Goal: Task Accomplishment & Management: Use online tool/utility

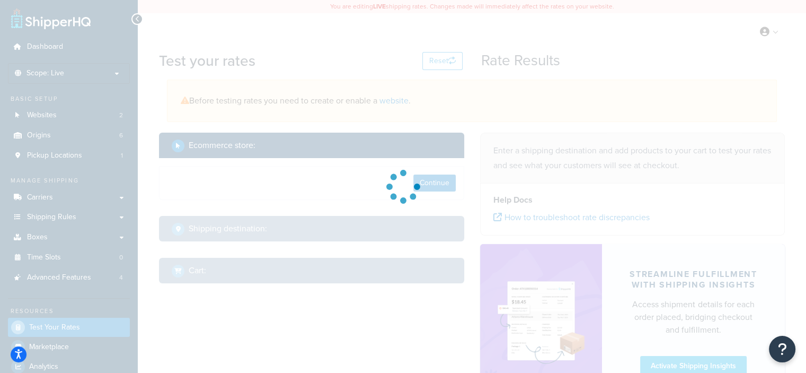
select select "[GEOGRAPHIC_DATA]"
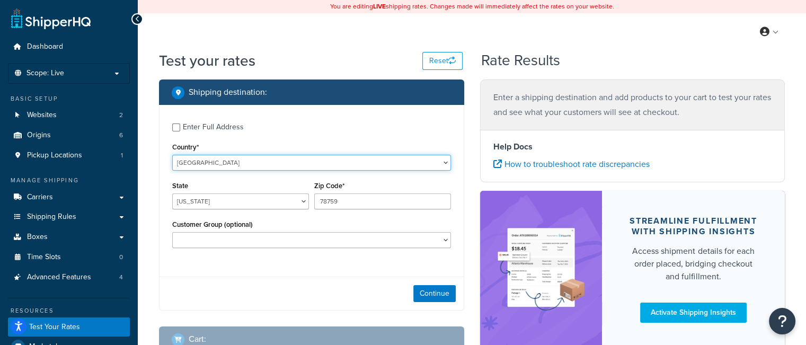
click at [236, 167] on select "United States United Kingdom Afghanistan Åland Islands Albania Algeria American…" at bounding box center [311, 163] width 279 height 16
select select "GB"
click at [172, 155] on select "United States United Kingdom Afghanistan Åland Islands Albania Algeria American…" at bounding box center [311, 163] width 279 height 16
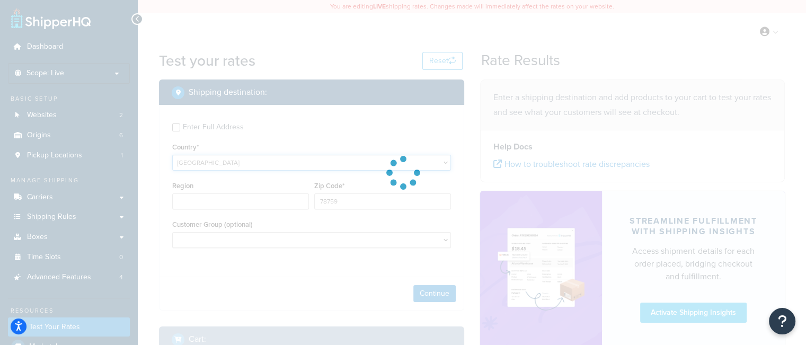
type input "TX"
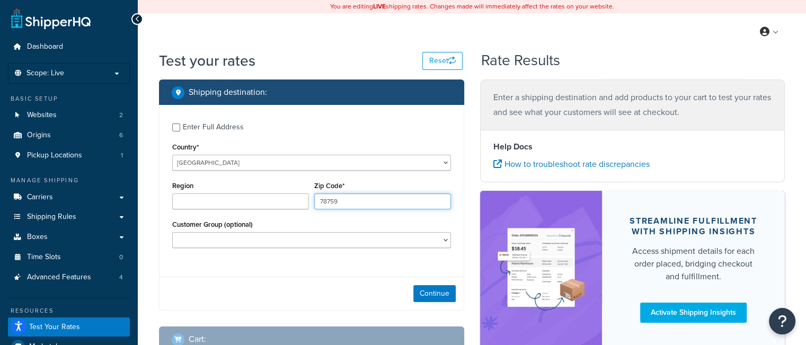
click at [336, 199] on input "78759" at bounding box center [382, 201] width 137 height 16
type input "so51 0hr"
click at [439, 288] on button "Continue" at bounding box center [434, 293] width 42 height 17
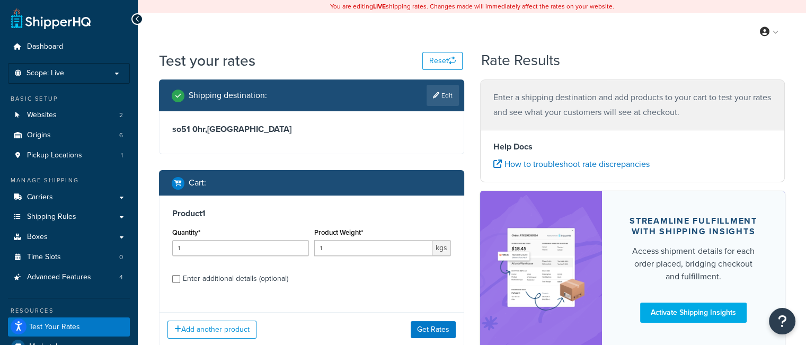
scroll to position [53, 0]
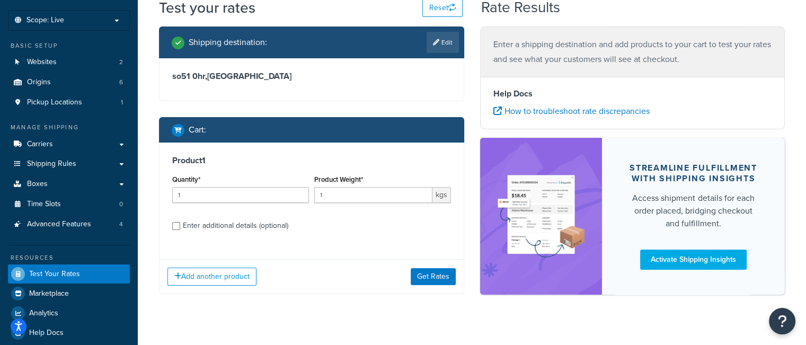
click at [217, 225] on div "Enter additional details (optional)" at bounding box center [235, 225] width 105 height 15
click at [252, 225] on div "Enter additional details (optional)" at bounding box center [235, 225] width 105 height 15
click at [180, 225] on input "Enter additional details (optional)" at bounding box center [176, 226] width 8 height 8
checkbox input "true"
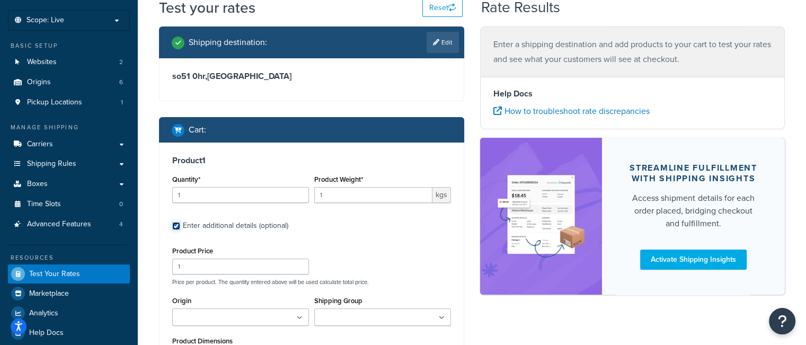
scroll to position [106, 0]
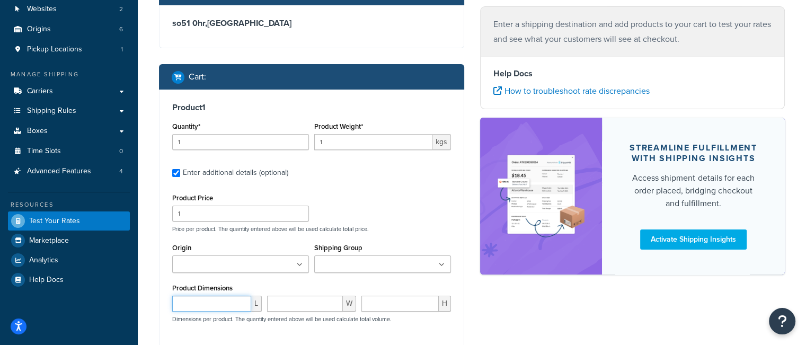
click at [209, 307] on input "number" at bounding box center [211, 304] width 79 height 16
type input "60"
type input "40"
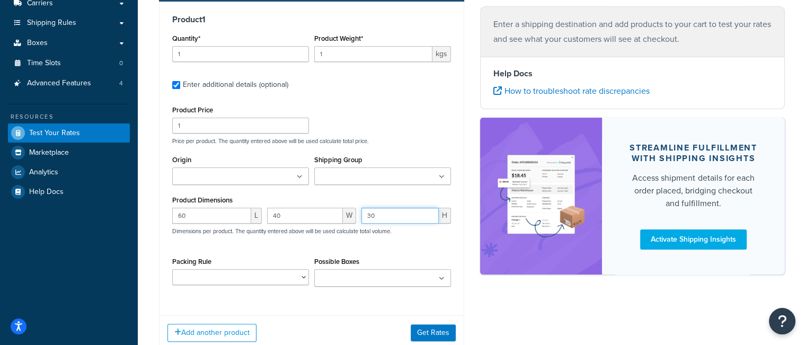
scroll to position [212, 0]
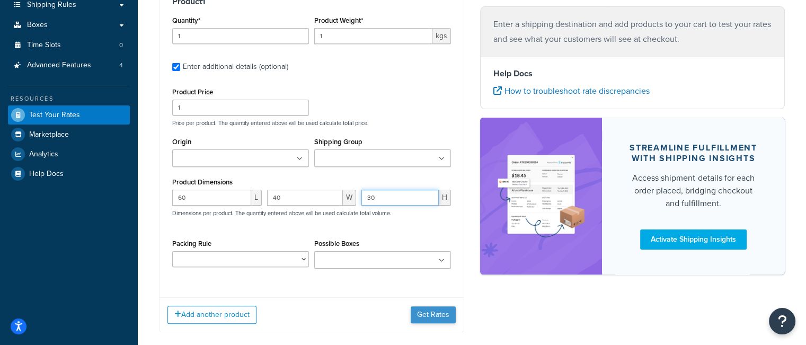
type input "30"
click at [438, 315] on button "Get Rates" at bounding box center [433, 314] width 45 height 17
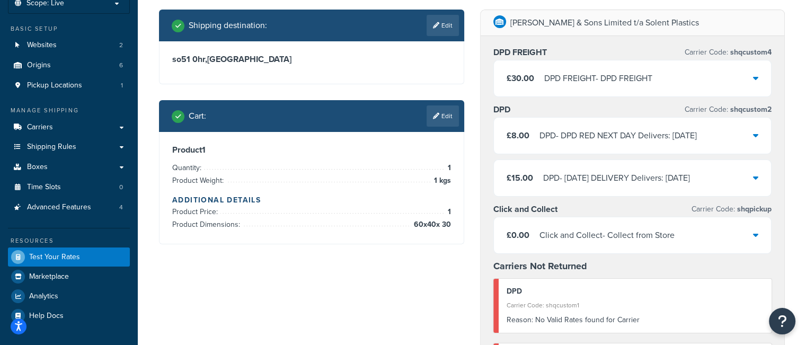
scroll to position [53, 0]
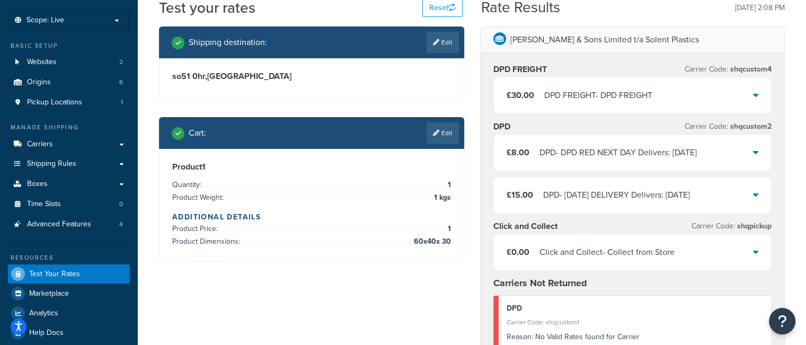
click at [608, 100] on div "DPD FREIGHT - DPD FREIGHT" at bounding box center [598, 95] width 108 height 15
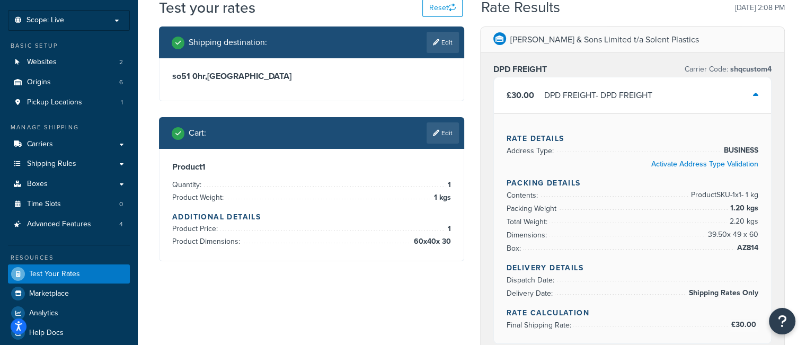
click at [608, 100] on div "DPD FREIGHT - DPD FREIGHT" at bounding box center [598, 95] width 108 height 15
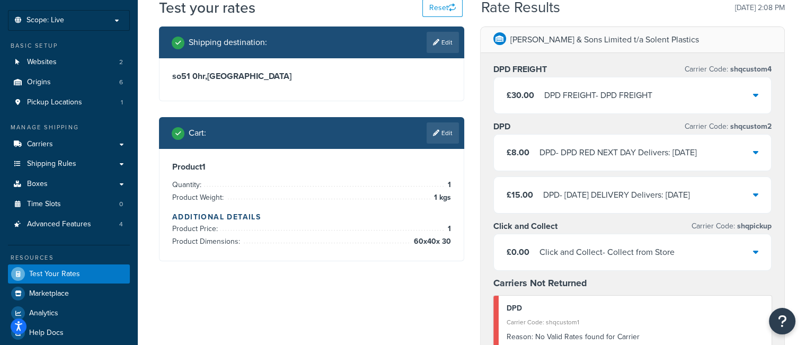
click at [622, 99] on div "DPD FREIGHT - DPD FREIGHT" at bounding box center [598, 95] width 108 height 15
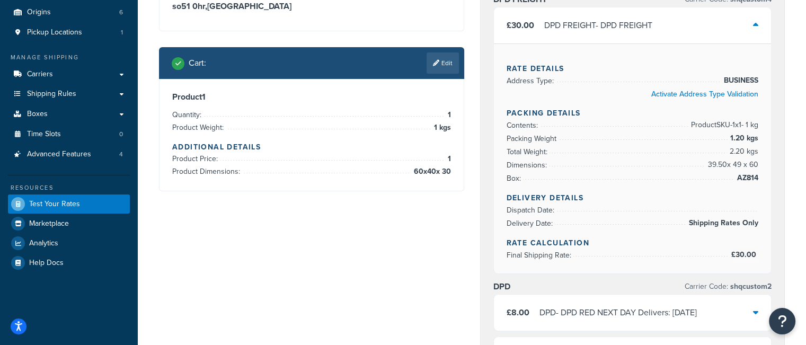
scroll to position [106, 0]
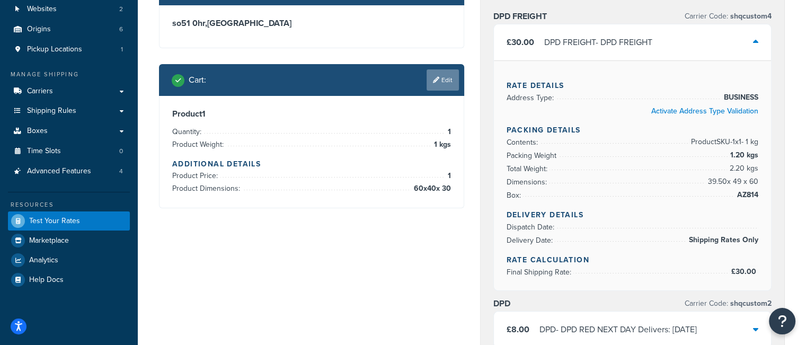
click at [444, 73] on link "Edit" at bounding box center [443, 79] width 32 height 21
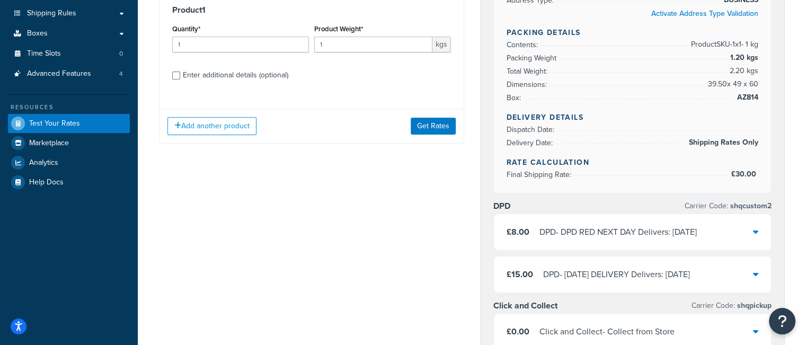
scroll to position [212, 0]
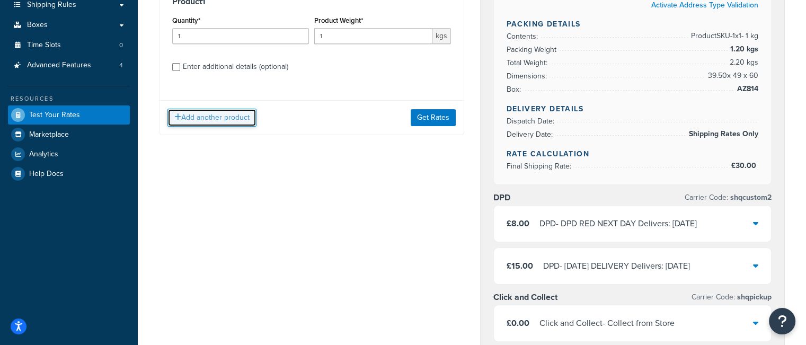
click at [210, 118] on button "Add another product" at bounding box center [211, 118] width 89 height 18
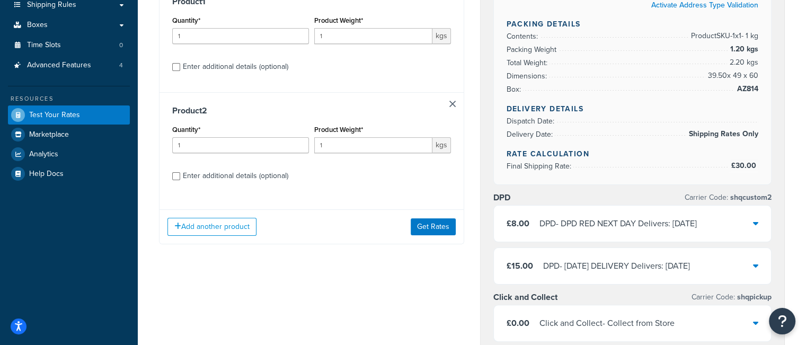
click at [227, 65] on div "Enter additional details (optional)" at bounding box center [235, 66] width 105 height 15
click at [180, 65] on input "Enter additional details (optional)" at bounding box center [176, 67] width 8 height 8
checkbox input "true"
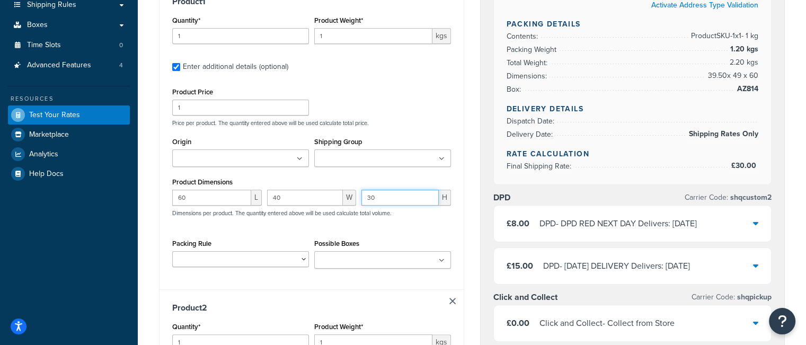
click at [379, 200] on input "30" at bounding box center [399, 198] width 77 height 16
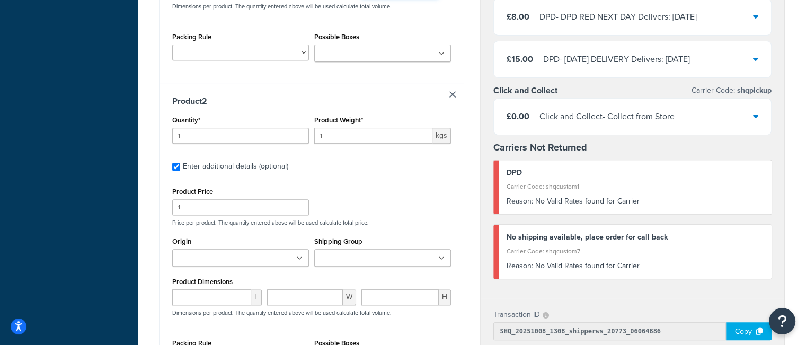
scroll to position [424, 0]
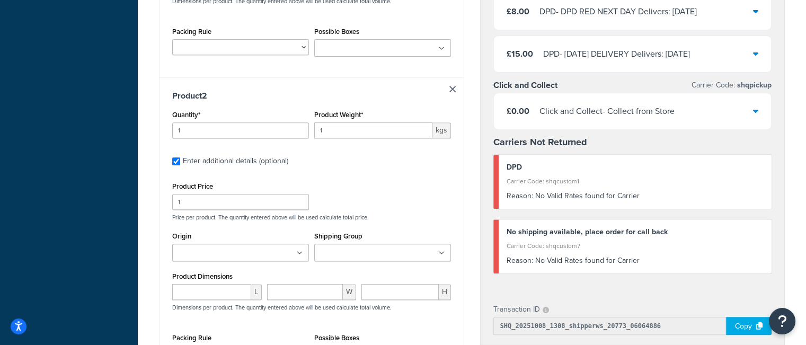
type input "80"
click at [451, 87] on link at bounding box center [452, 89] width 6 height 6
checkbox input "false"
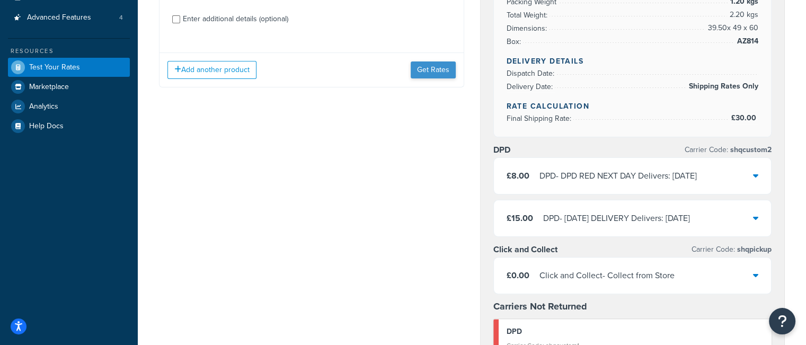
scroll to position [159, 0]
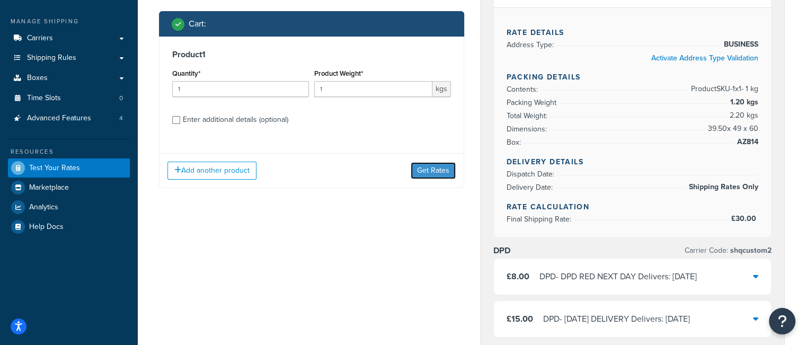
click at [427, 166] on button "Get Rates" at bounding box center [433, 170] width 45 height 17
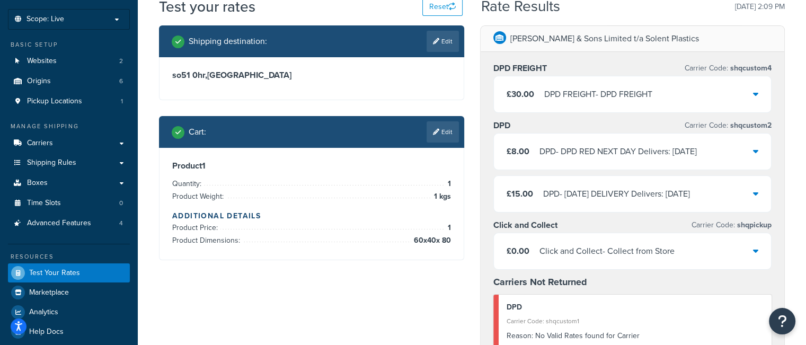
scroll to position [53, 0]
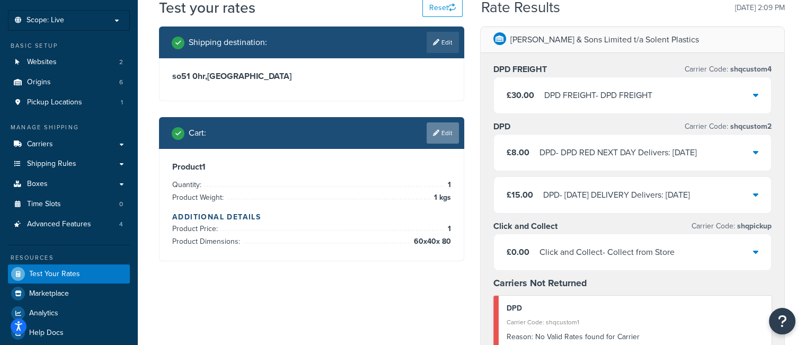
click at [438, 130] on link "Edit" at bounding box center [443, 132] width 32 height 21
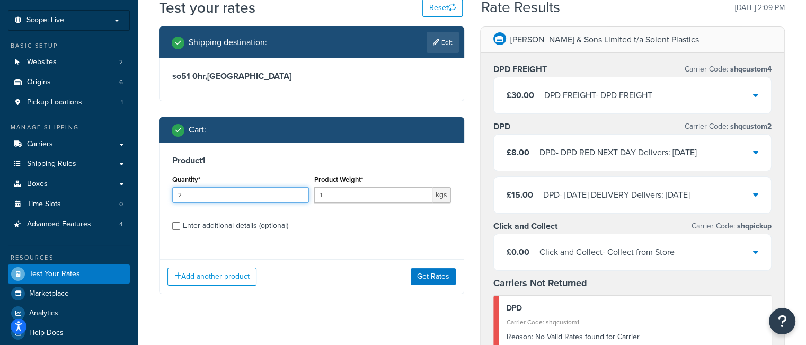
type input "2"
click at [297, 193] on input "2" at bounding box center [240, 195] width 137 height 16
click at [440, 283] on button "Get Rates" at bounding box center [433, 276] width 45 height 17
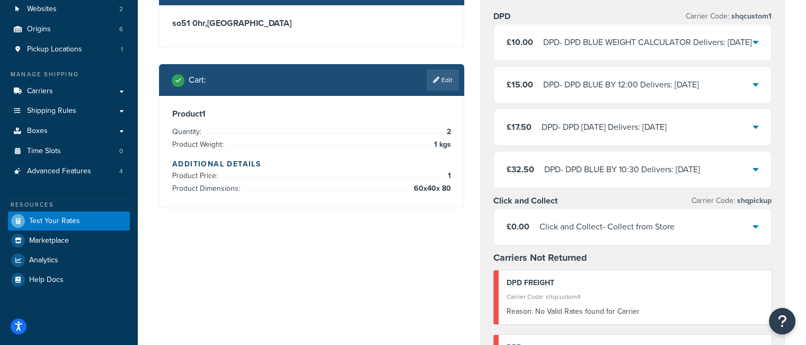
scroll to position [0, 0]
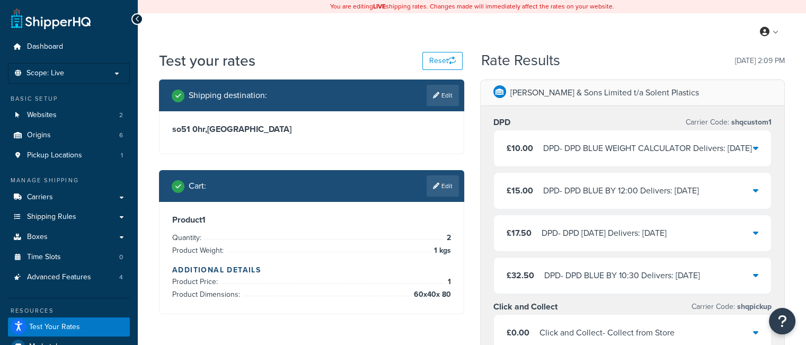
click at [560, 166] on div "£10.00 DPD - DPD BLUE WEIGHT CALCULATOR Delivers: Thu, 9 Oct" at bounding box center [633, 148] width 278 height 36
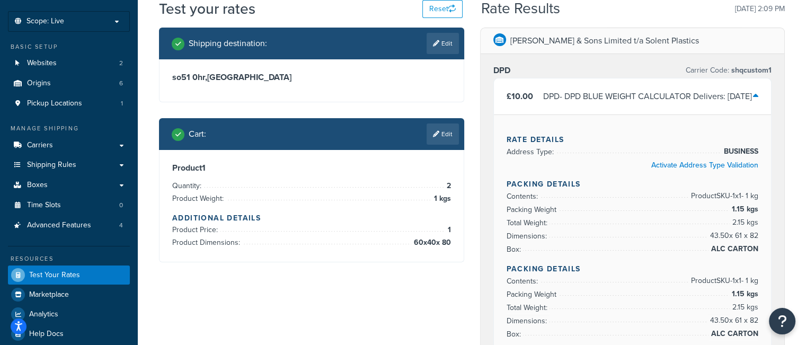
scroll to position [53, 0]
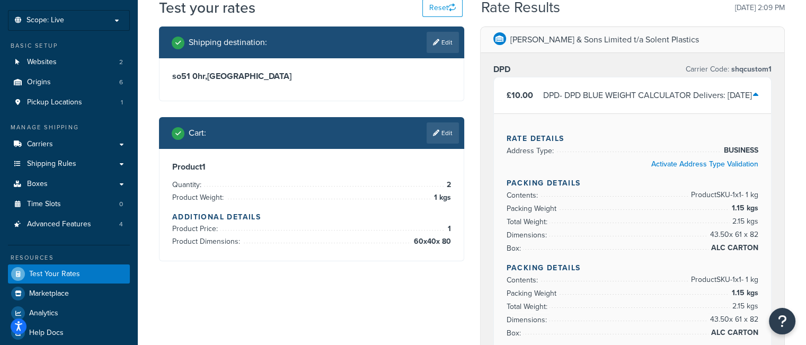
click at [604, 103] on div "DPD - DPD BLUE WEIGHT CALCULATOR Delivers: Thu, 9 Oct" at bounding box center [647, 95] width 209 height 15
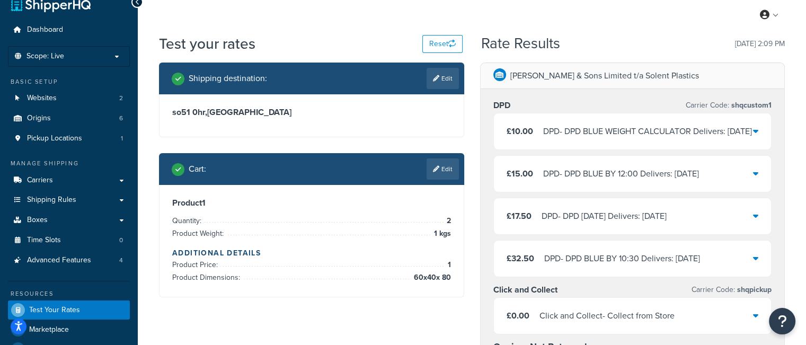
scroll to position [0, 0]
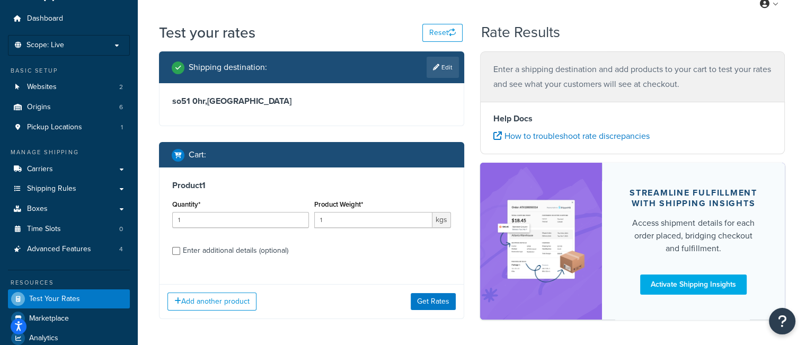
scroll to position [53, 0]
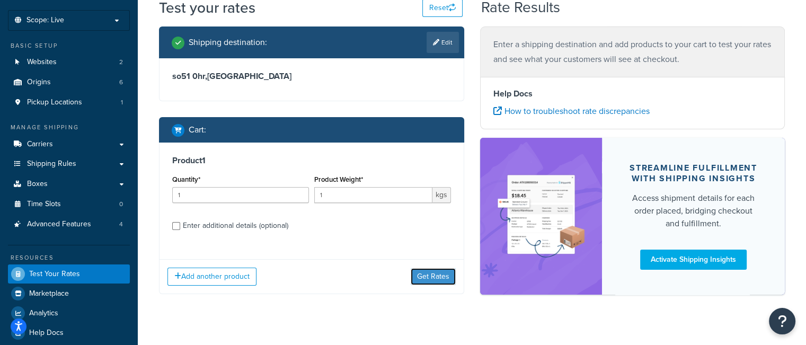
click at [429, 270] on button "Get Rates" at bounding box center [433, 276] width 45 height 17
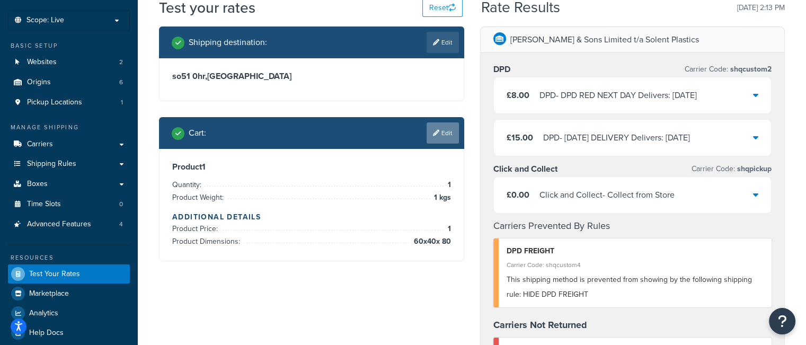
click at [439, 131] on link "Edit" at bounding box center [443, 132] width 32 height 21
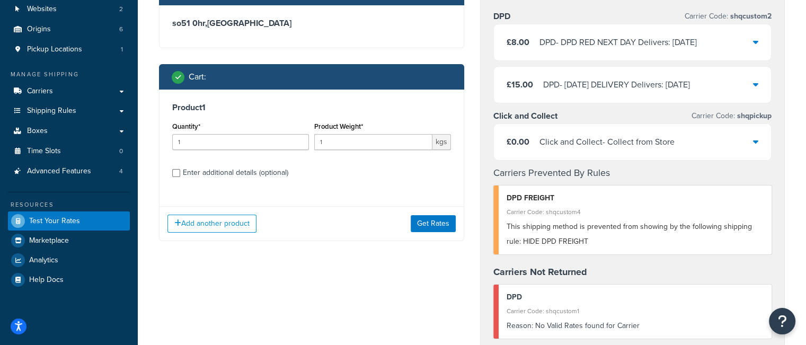
scroll to position [0, 0]
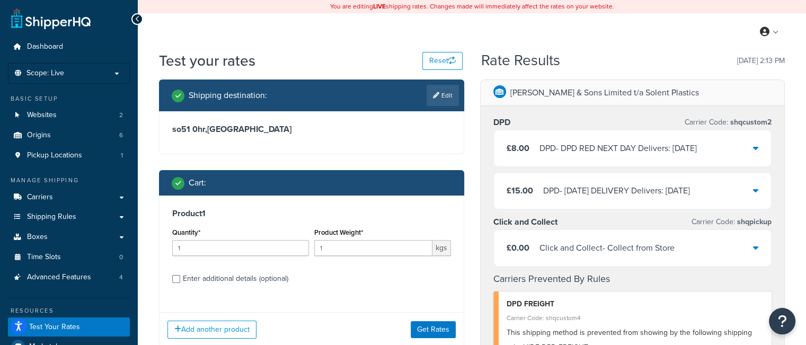
click at [371, 151] on div "so51 0hr , United Kingdom" at bounding box center [312, 132] width 304 height 42
click at [439, 94] on link "Edit" at bounding box center [443, 95] width 32 height 21
select select "GB"
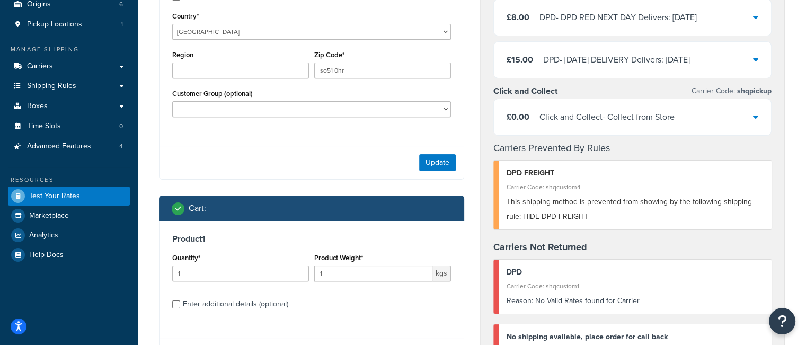
scroll to position [212, 0]
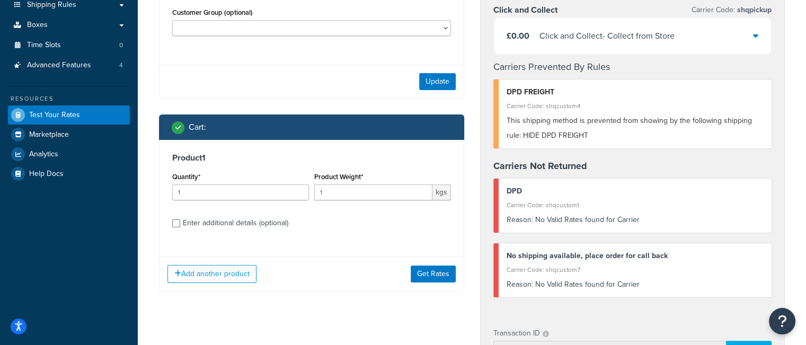
click at [229, 224] on div "Enter additional details (optional)" at bounding box center [235, 223] width 105 height 15
click at [180, 224] on input "Enter additional details (optional)" at bounding box center [176, 223] width 8 height 8
checkbox input "true"
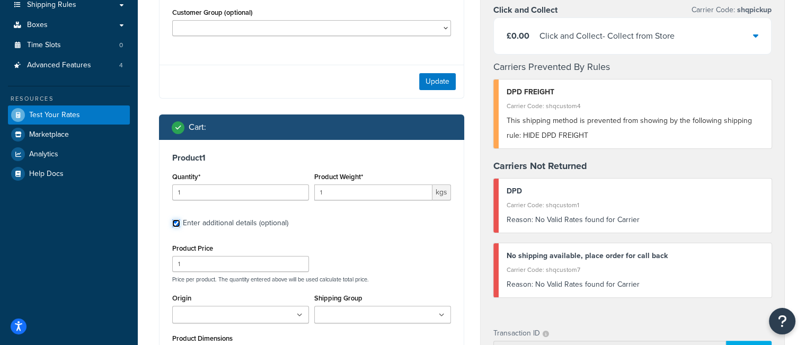
scroll to position [318, 0]
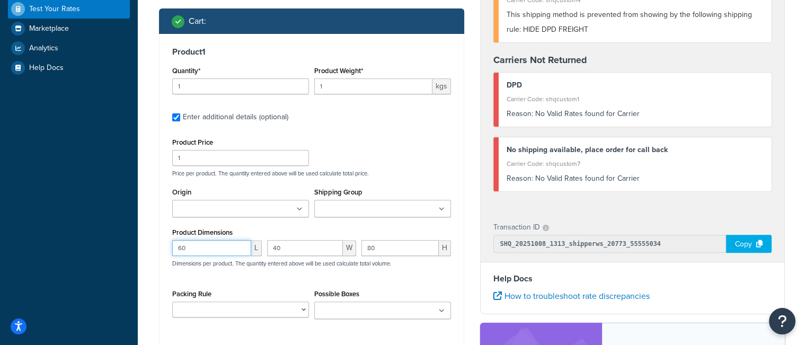
click at [204, 245] on input "60" at bounding box center [211, 248] width 79 height 16
click at [348, 248] on span "W" at bounding box center [349, 248] width 13 height 16
click at [382, 250] on input "80" at bounding box center [399, 248] width 77 height 16
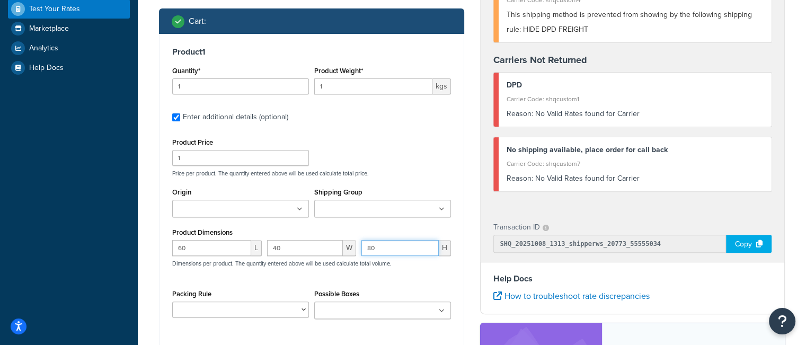
click at [382, 250] on input "80" at bounding box center [399, 248] width 77 height 16
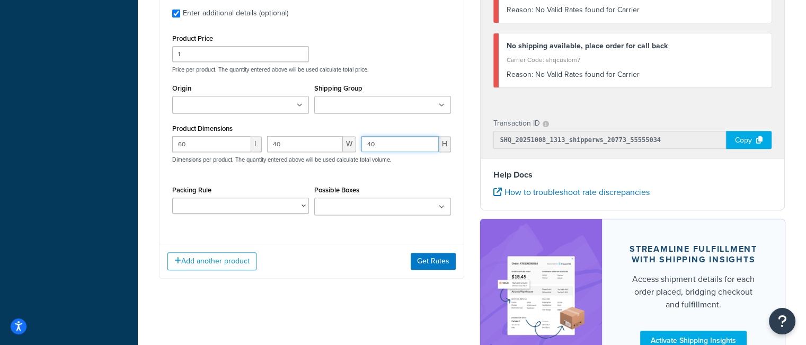
scroll to position [424, 0]
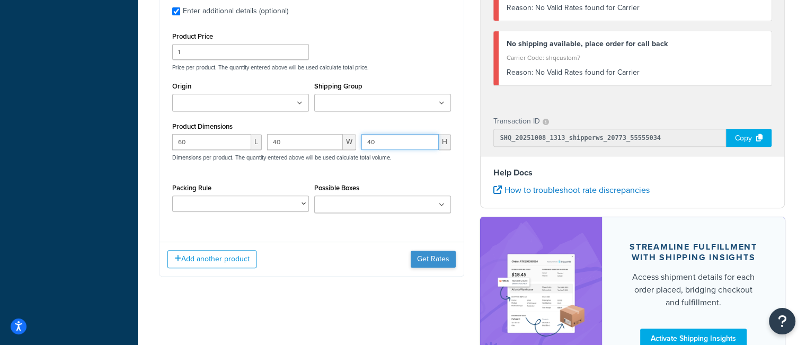
type input "40"
click at [442, 258] on button "Get Rates" at bounding box center [433, 259] width 45 height 17
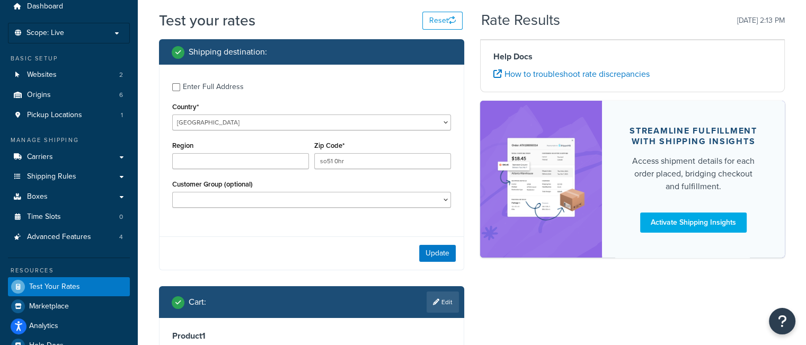
scroll to position [0, 0]
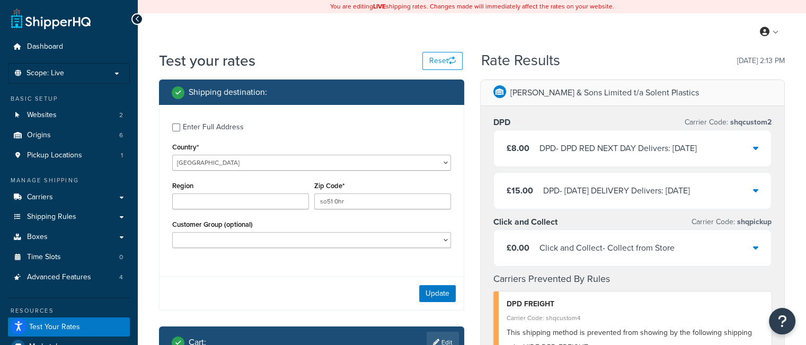
click at [607, 152] on div "DPD - DPD RED NEXT DAY Delivers: Fri, 10 Oct" at bounding box center [617, 148] width 157 height 15
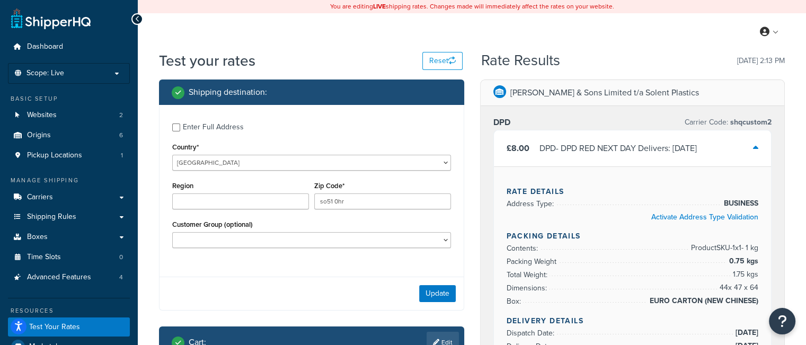
click at [606, 154] on div "DPD - DPD RED NEXT DAY Delivers: Fri, 10 Oct" at bounding box center [617, 148] width 157 height 15
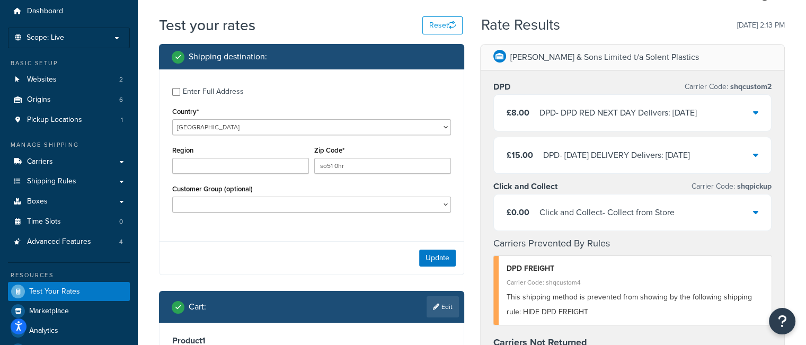
scroll to position [53, 0]
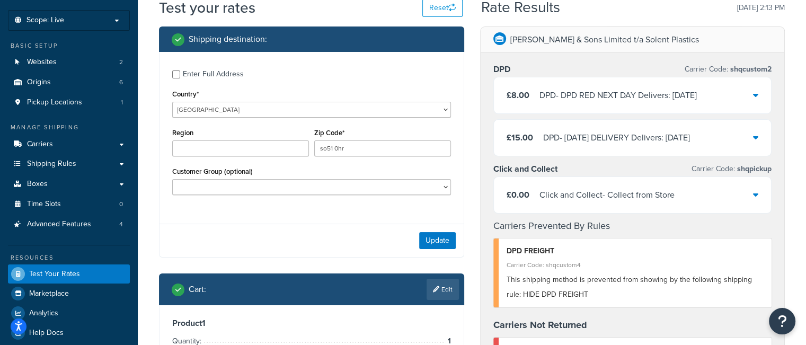
click at [618, 136] on div "DPD - SATURDAY DELIVERY Delivers: Sat, 11 Oct" at bounding box center [616, 137] width 147 height 15
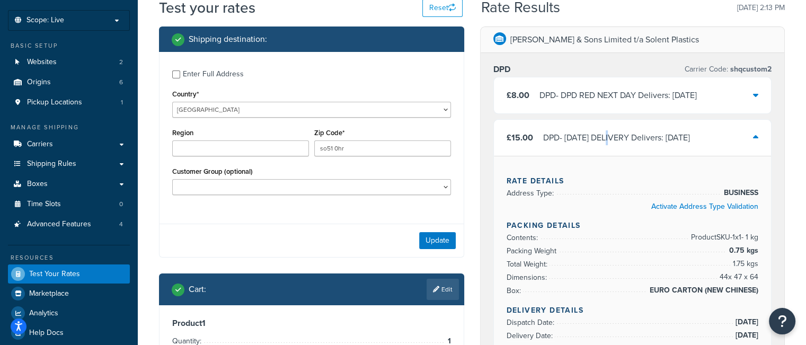
click at [616, 134] on div "DPD - SATURDAY DELIVERY Delivers: Sat, 11 Oct" at bounding box center [616, 137] width 147 height 15
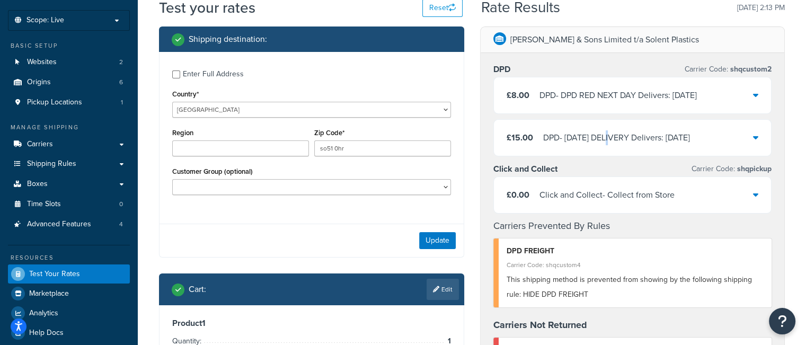
click at [630, 88] on div "DPD - DPD RED NEXT DAY Delivers: Fri, 10 Oct" at bounding box center [617, 95] width 157 height 15
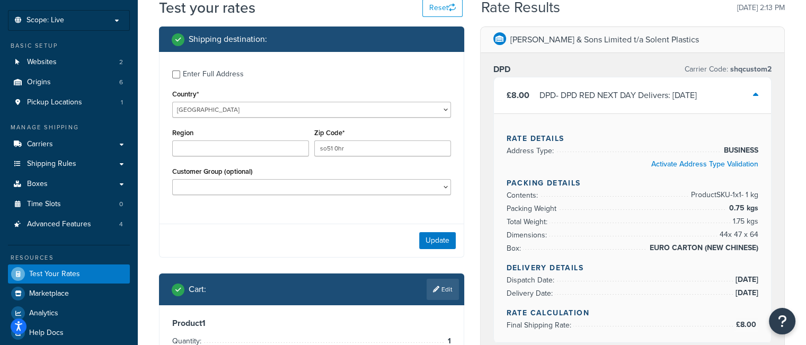
click at [617, 72] on div "DPD Carrier Code: shqcustom2" at bounding box center [632, 69] width 279 height 15
click at [619, 88] on div "DPD - DPD RED NEXT DAY Delivers: Fri, 10 Oct" at bounding box center [617, 95] width 157 height 15
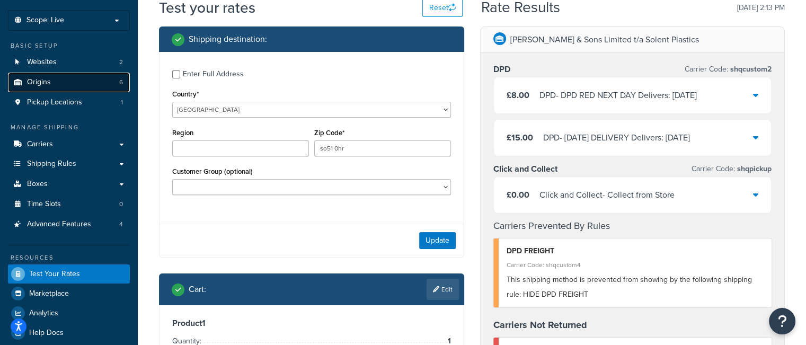
click at [90, 84] on link "Origins 6" at bounding box center [69, 83] width 122 height 20
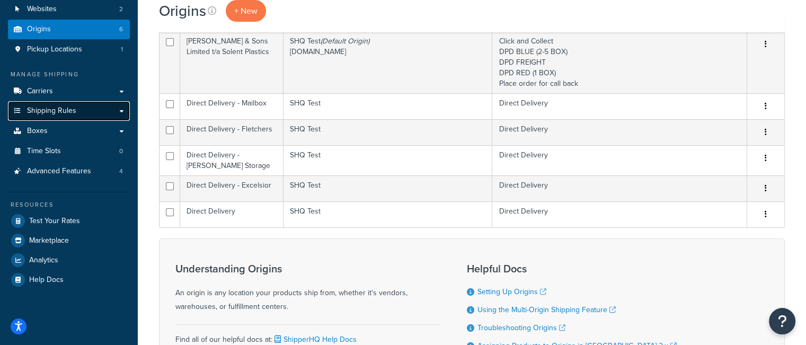
click at [85, 110] on link "Shipping Rules" at bounding box center [69, 111] width 122 height 20
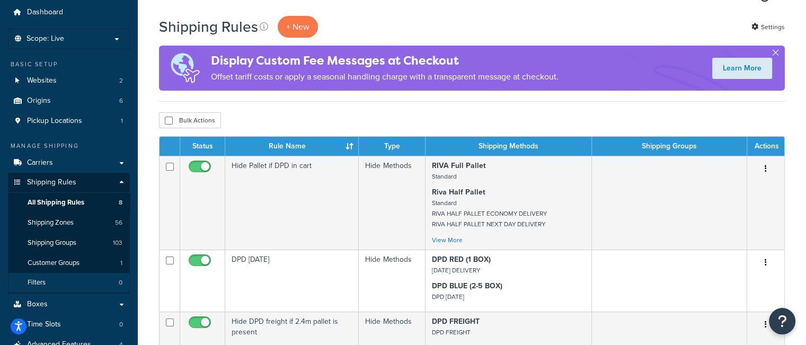
scroll to position [53, 0]
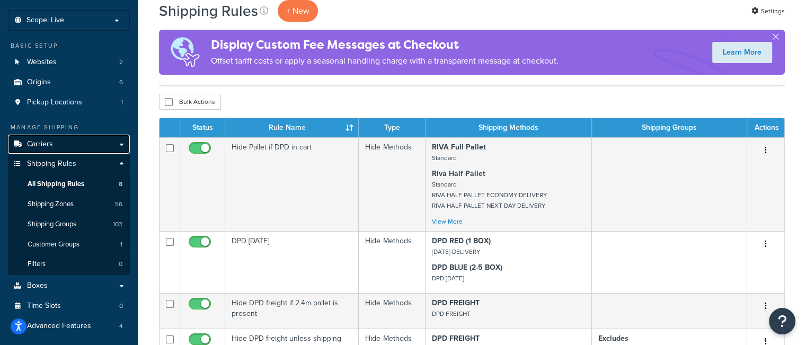
click at [78, 140] on link "Carriers" at bounding box center [69, 145] width 122 height 20
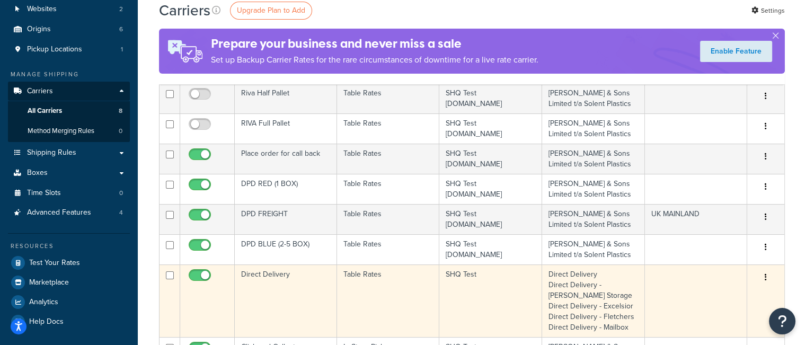
scroll to position [159, 0]
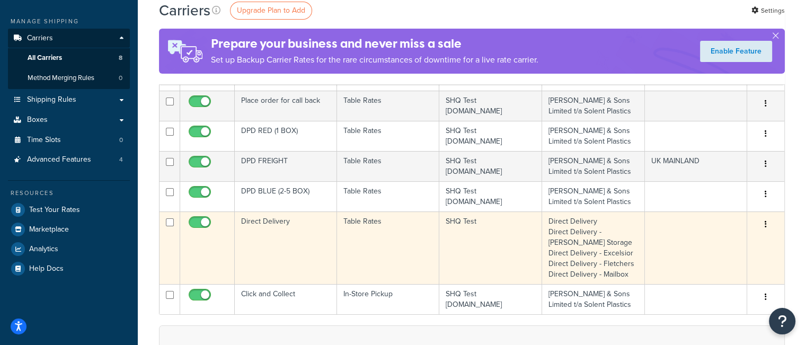
click at [326, 235] on td "Direct Delivery" at bounding box center [286, 247] width 102 height 73
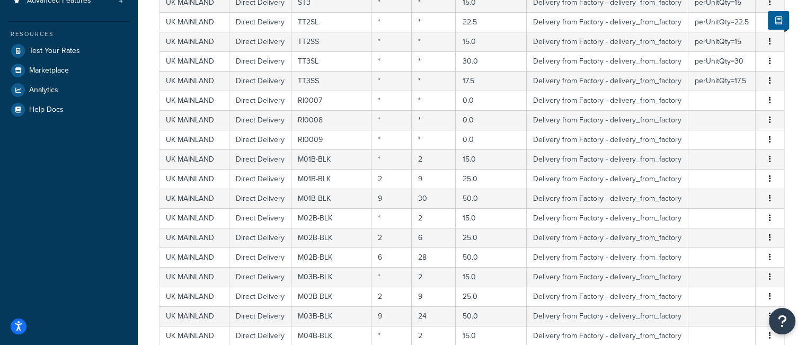
scroll to position [524, 0]
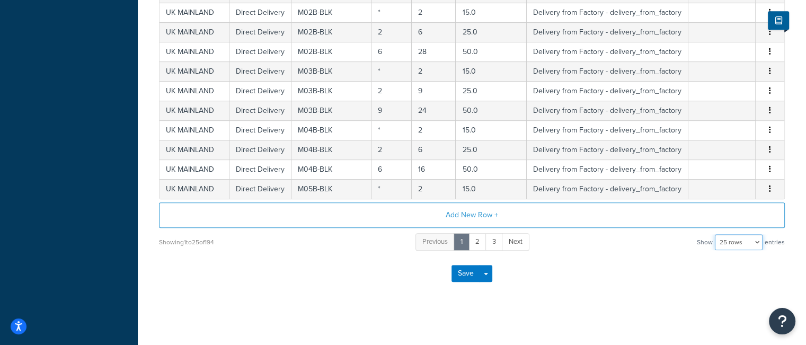
click at [747, 240] on select "10 rows 15 rows 25 rows 50 rows 100 rows 1000 rows" at bounding box center [739, 242] width 48 height 16
select select "100"
click at [715, 234] on select "10 rows 15 rows 25 rows 50 rows 100 rows 1000 rows" at bounding box center [739, 242] width 48 height 16
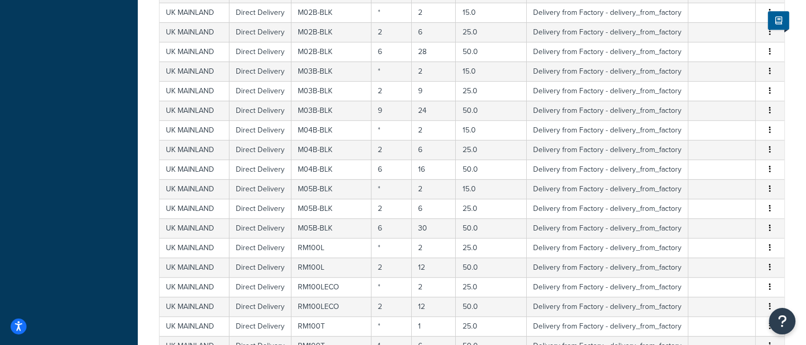
scroll to position [1986, 0]
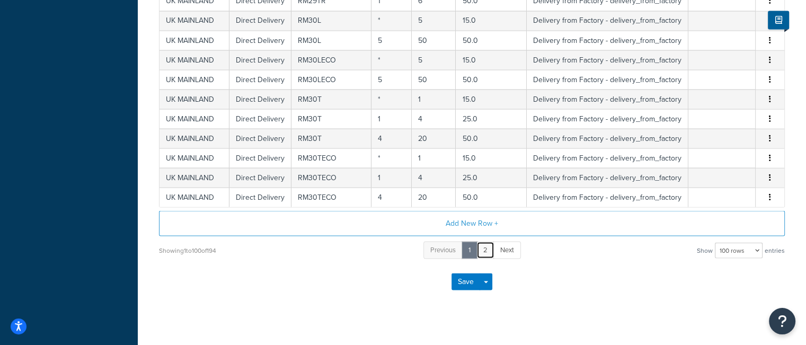
click at [484, 241] on link "2" at bounding box center [485, 249] width 18 height 17
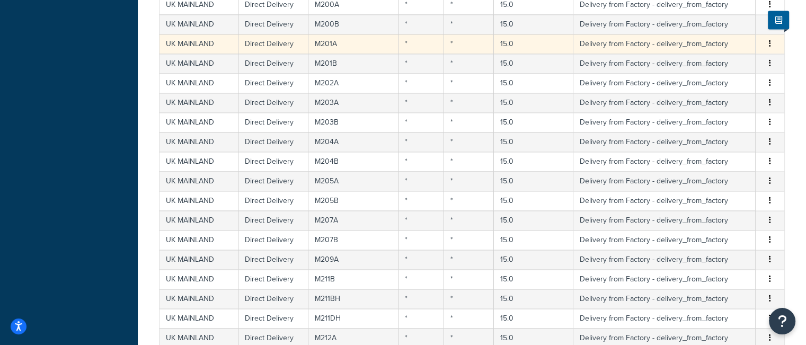
scroll to position [1498, 0]
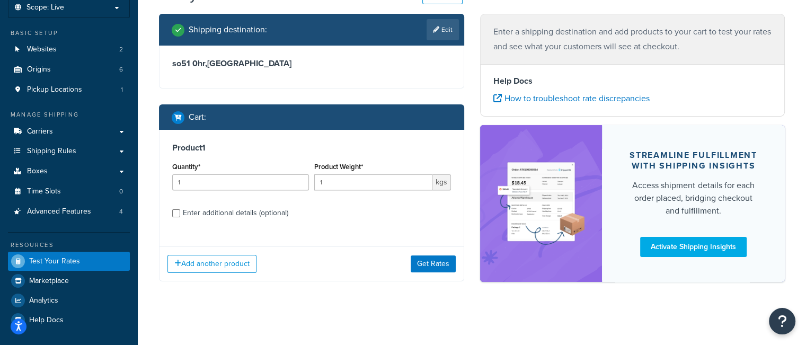
scroll to position [70, 0]
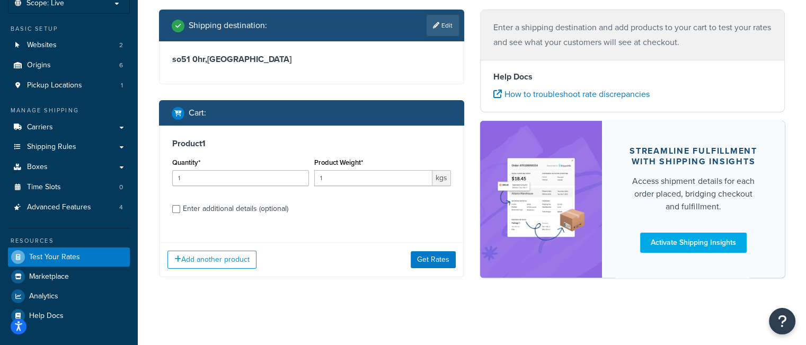
click at [237, 207] on div "Enter additional details (optional)" at bounding box center [235, 208] width 105 height 15
click at [180, 207] on input "Enter additional details (optional)" at bounding box center [176, 209] width 8 height 8
checkbox input "true"
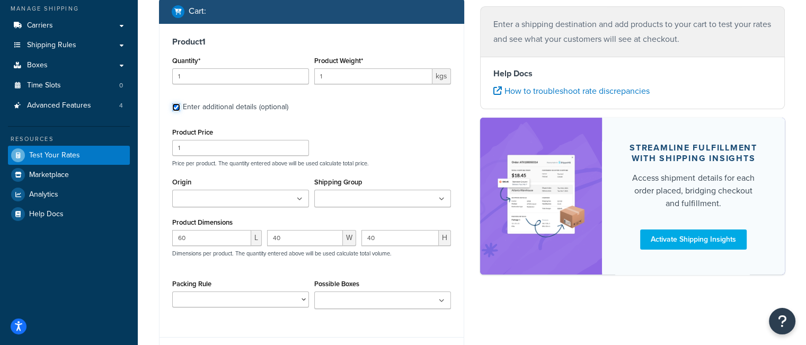
scroll to position [176, 0]
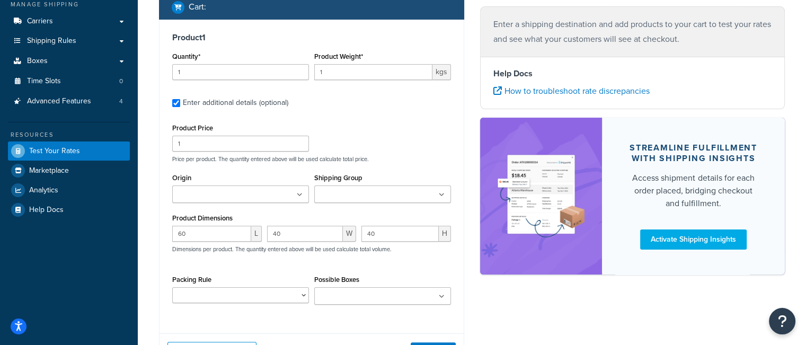
click at [234, 198] on input "Origin" at bounding box center [222, 195] width 94 height 12
click at [411, 130] on div "Product Price 1 Price per product. The quantity entered above will be used calc…" at bounding box center [312, 142] width 284 height 42
click at [390, 199] on input "Shipping Group" at bounding box center [364, 195] width 94 height 12
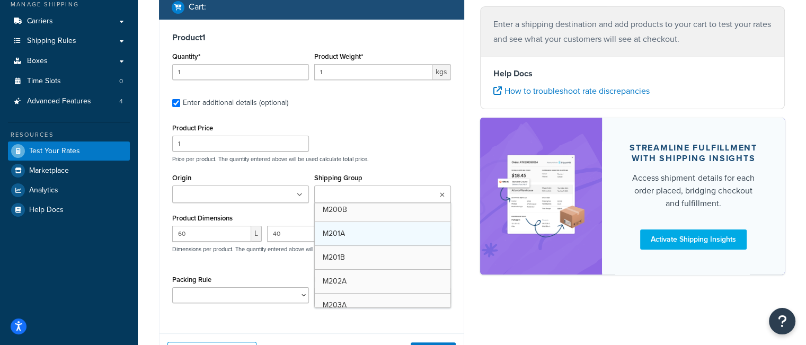
scroll to position [318, 0]
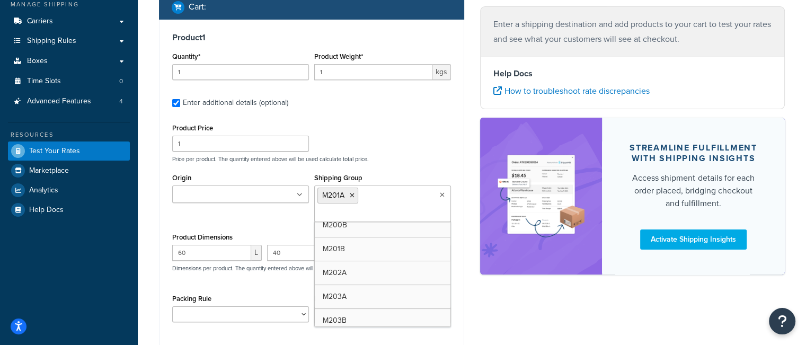
click at [384, 162] on p "Price per product. The quantity entered above will be used calculate total pric…" at bounding box center [312, 158] width 284 height 7
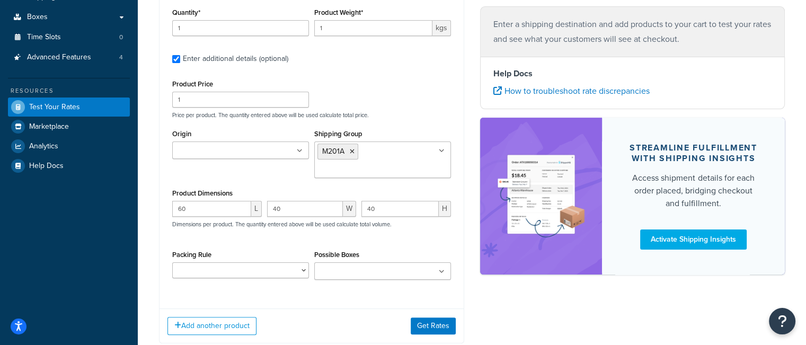
scroll to position [229, 0]
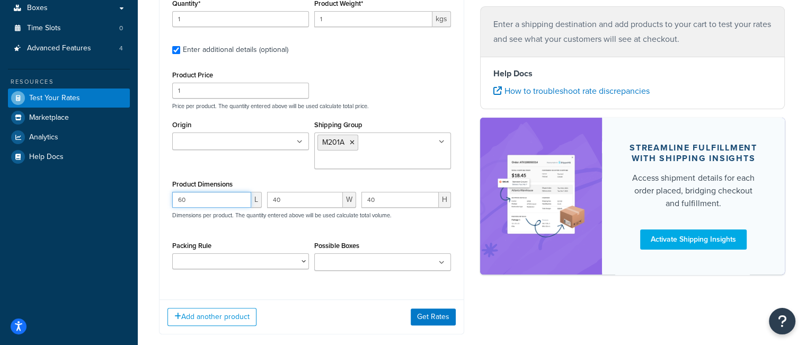
click at [227, 201] on input "60" at bounding box center [211, 200] width 79 height 16
click at [227, 200] on input "60" at bounding box center [211, 200] width 79 height 16
click at [227, 197] on input "60" at bounding box center [211, 200] width 79 height 16
type input "6"
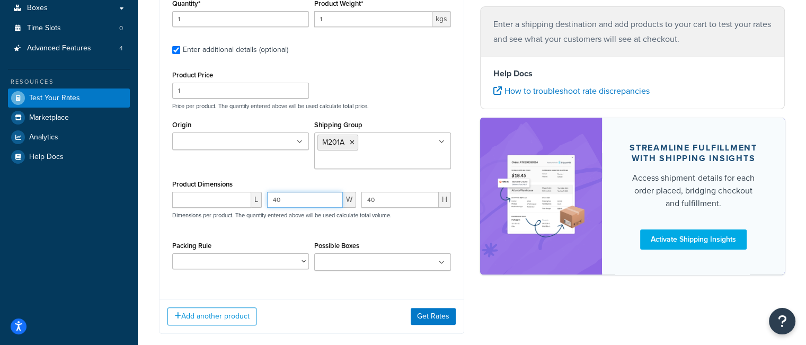
click at [302, 199] on input "40" at bounding box center [305, 200] width 76 height 16
click at [303, 199] on input "40" at bounding box center [305, 200] width 76 height 16
click at [303, 202] on input "40" at bounding box center [305, 200] width 76 height 16
click at [379, 204] on input "40" at bounding box center [399, 200] width 77 height 16
click at [379, 205] on input "40" at bounding box center [399, 200] width 77 height 16
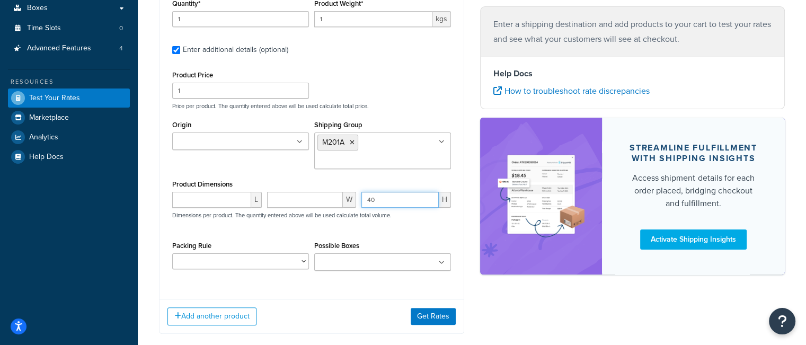
click at [379, 205] on input "40" at bounding box center [399, 200] width 77 height 16
click at [252, 136] on input "Origin" at bounding box center [222, 142] width 94 height 12
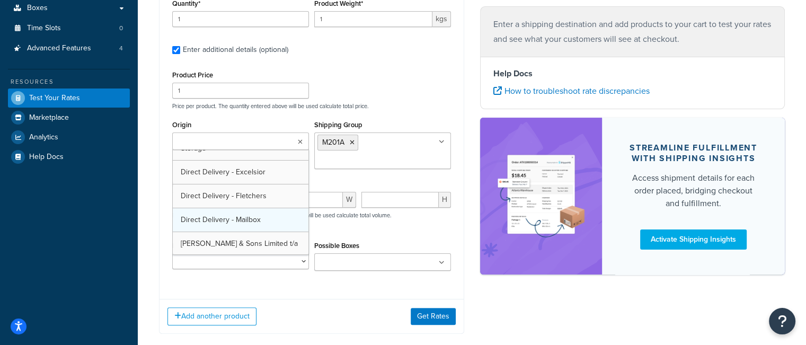
scroll to position [28, 0]
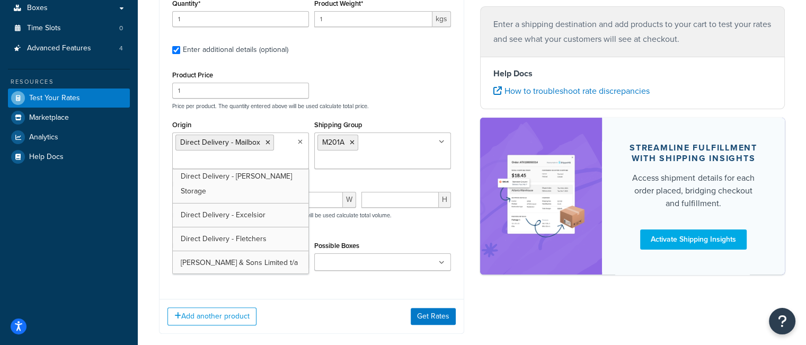
click at [426, 70] on div "Product Price 1 Price per product. The quantity entered above will be used calc…" at bounding box center [312, 89] width 284 height 42
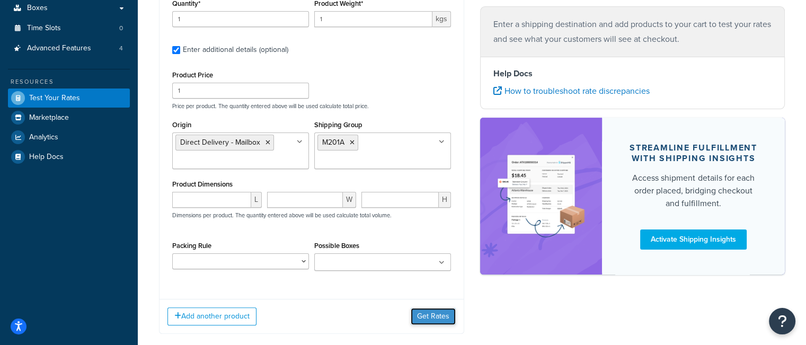
click at [424, 313] on button "Get Rates" at bounding box center [433, 316] width 45 height 17
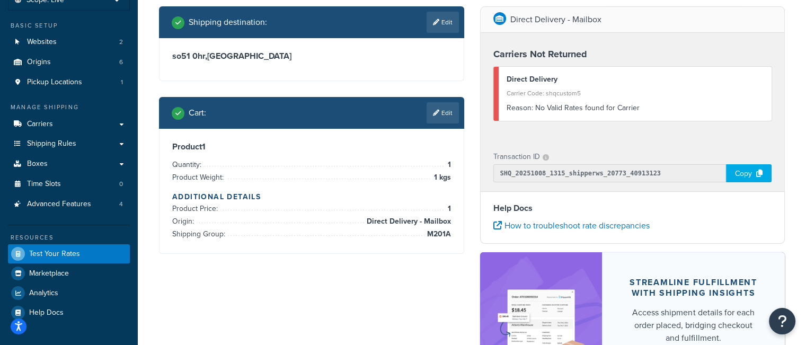
scroll to position [41, 0]
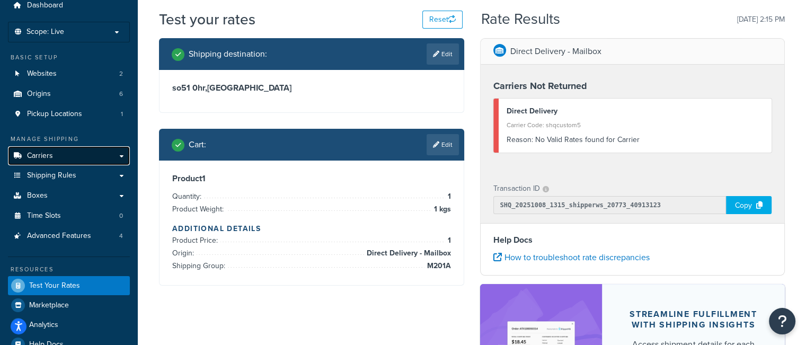
click at [64, 154] on link "Carriers" at bounding box center [69, 156] width 122 height 20
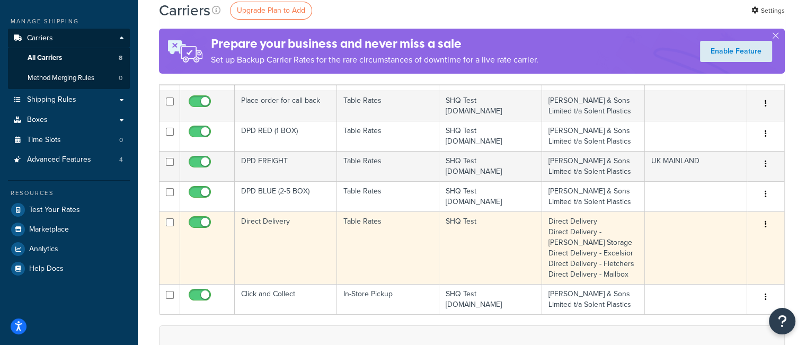
click at [391, 238] on td "Table Rates" at bounding box center [388, 247] width 102 height 73
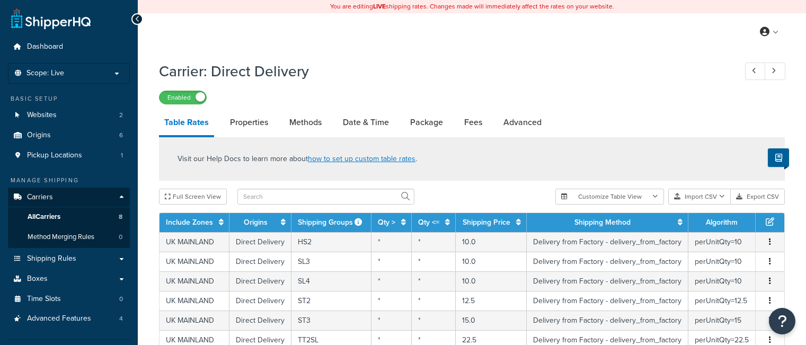
select select "25"
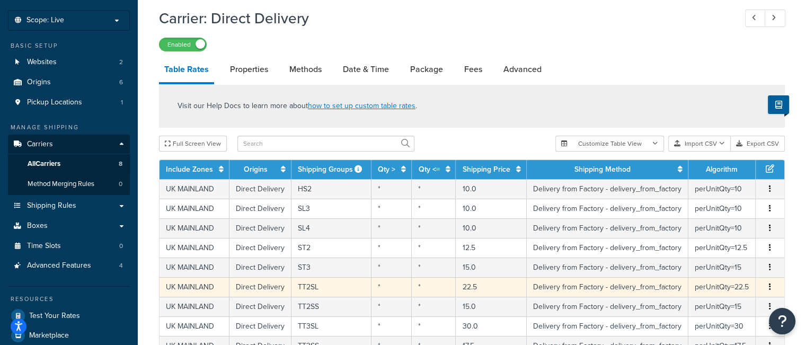
scroll to position [106, 0]
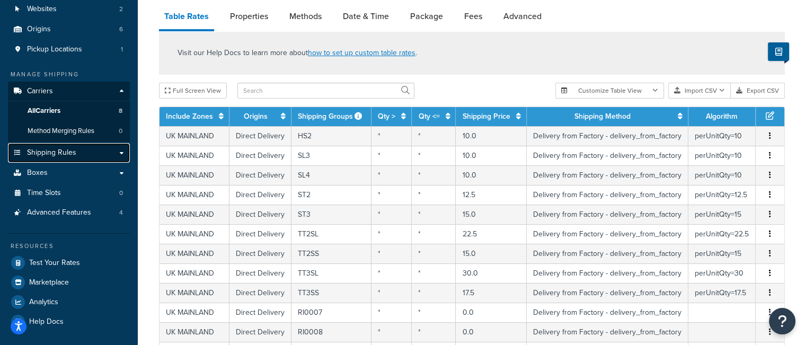
click at [94, 153] on link "Shipping Rules" at bounding box center [69, 153] width 122 height 20
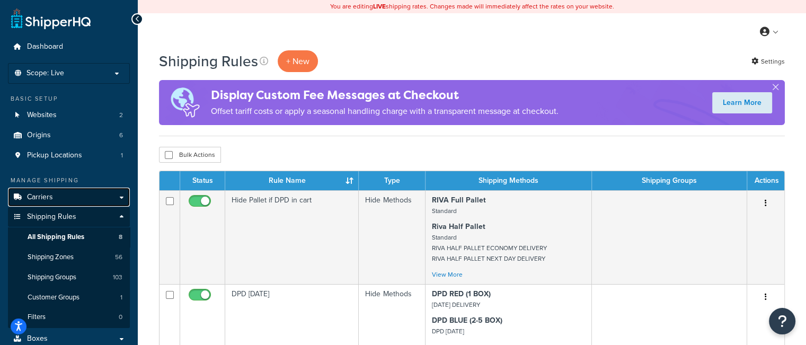
click at [92, 197] on link "Carriers" at bounding box center [69, 198] width 122 height 20
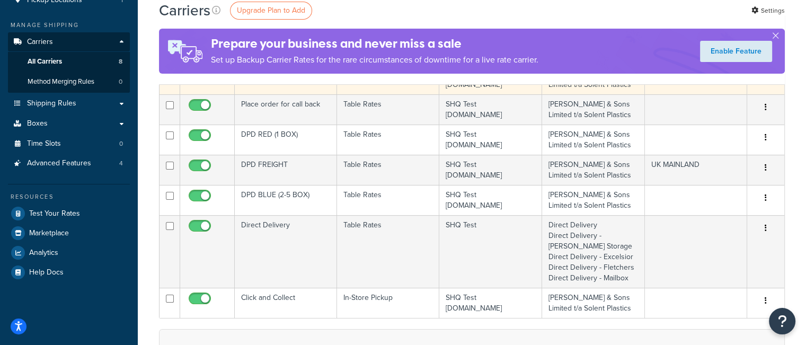
scroll to position [159, 0]
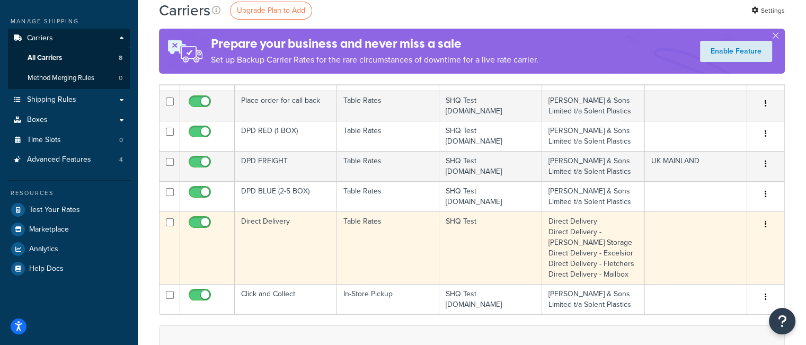
click at [269, 224] on td "Direct Delivery" at bounding box center [286, 247] width 102 height 73
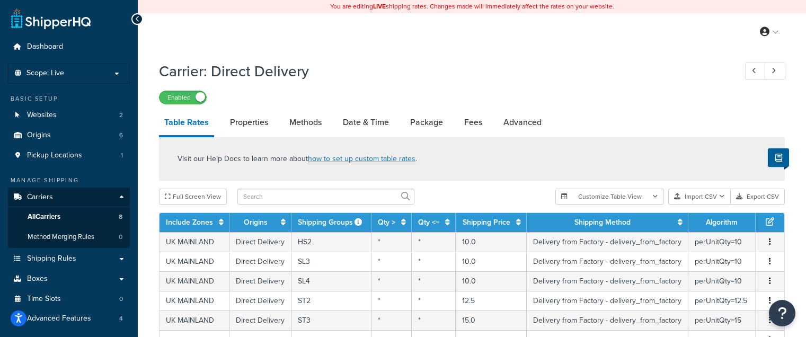
select select "25"
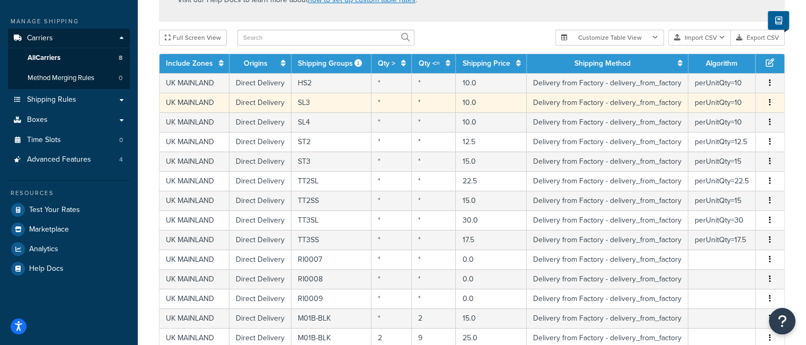
scroll to position [53, 0]
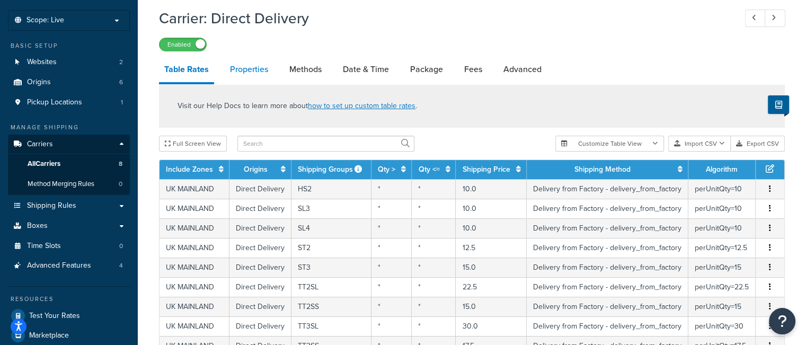
click at [251, 76] on link "Properties" at bounding box center [249, 69] width 49 height 25
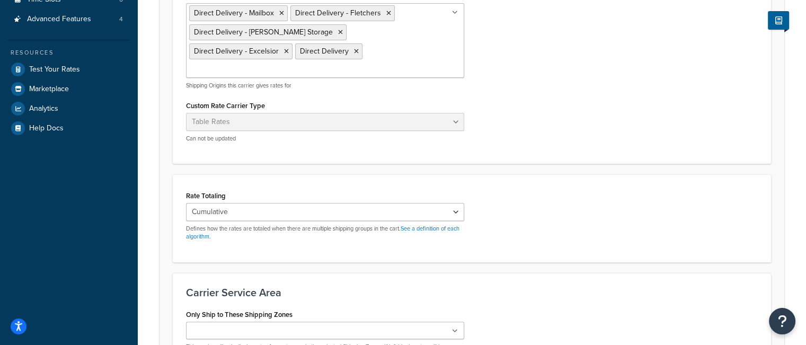
scroll to position [318, 0]
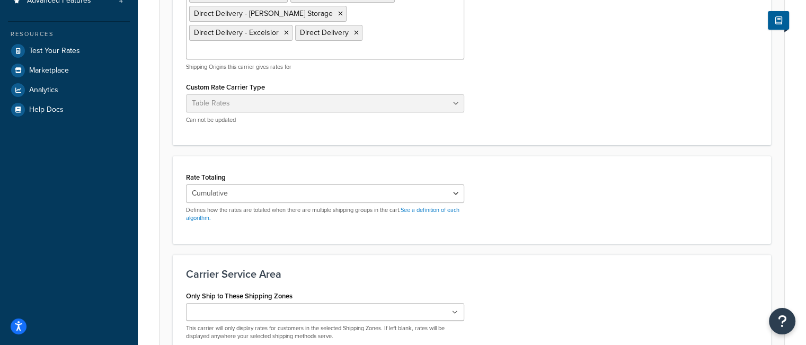
click at [231, 307] on input "Only Ship to These Shipping Zones" at bounding box center [236, 313] width 94 height 12
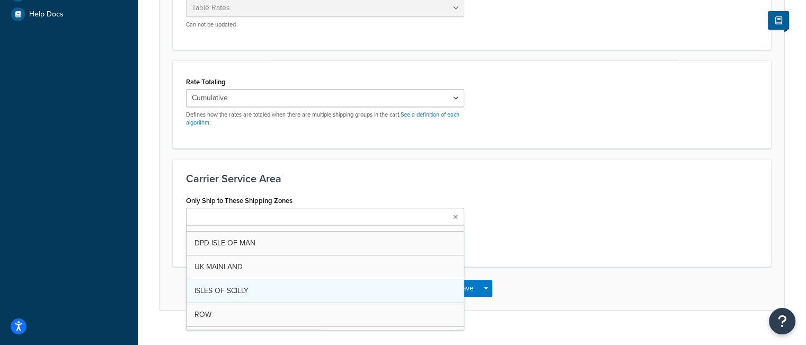
scroll to position [106, 0]
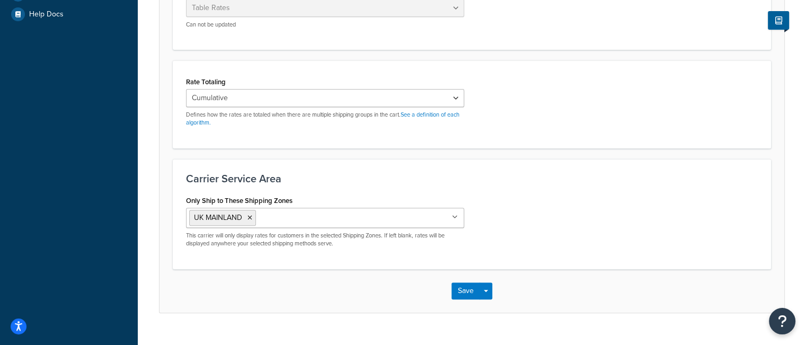
click at [517, 193] on div "Only Ship to These Shipping Zones UK [GEOGRAPHIC_DATA] [GEOGRAPHIC_DATA] AND IS…" at bounding box center [472, 224] width 588 height 63
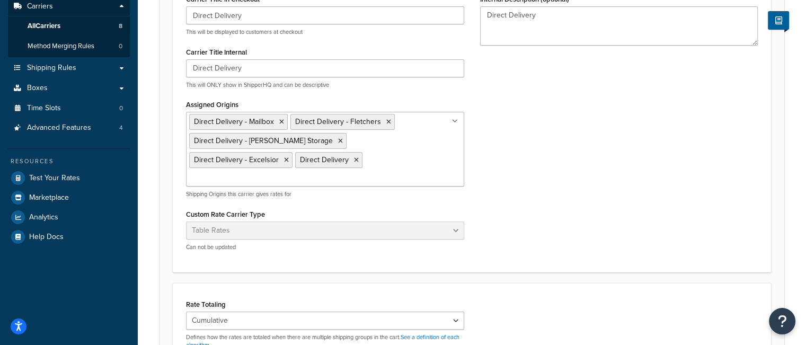
scroll to position [95, 0]
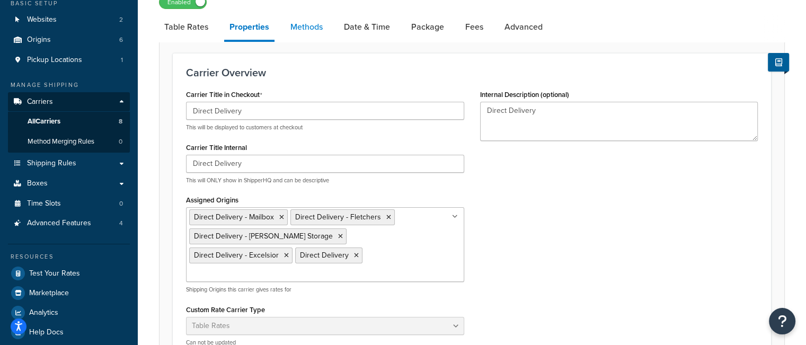
click at [305, 31] on link "Methods" at bounding box center [306, 26] width 43 height 25
select select "25"
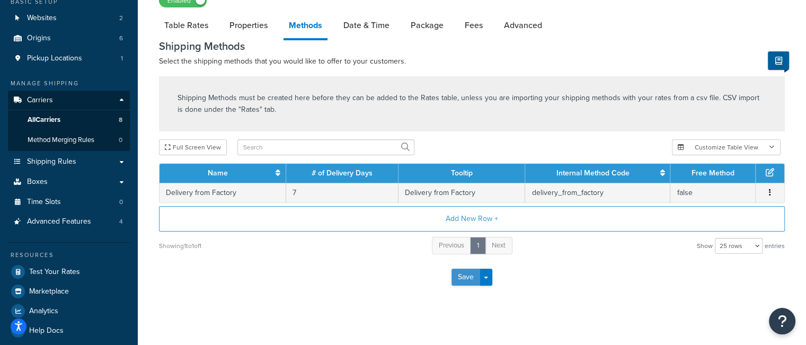
scroll to position [105, 0]
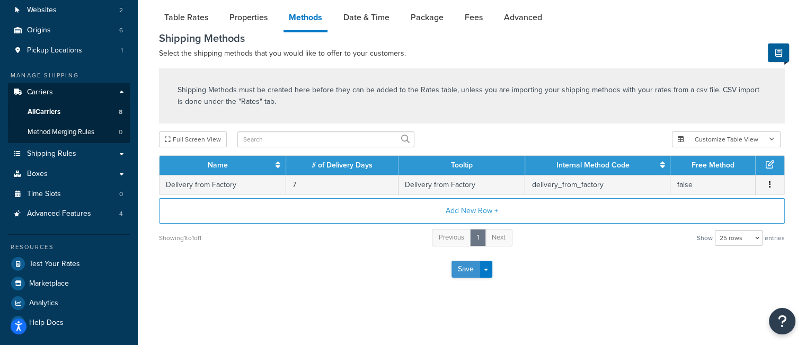
click at [463, 265] on button "Save" at bounding box center [465, 269] width 29 height 17
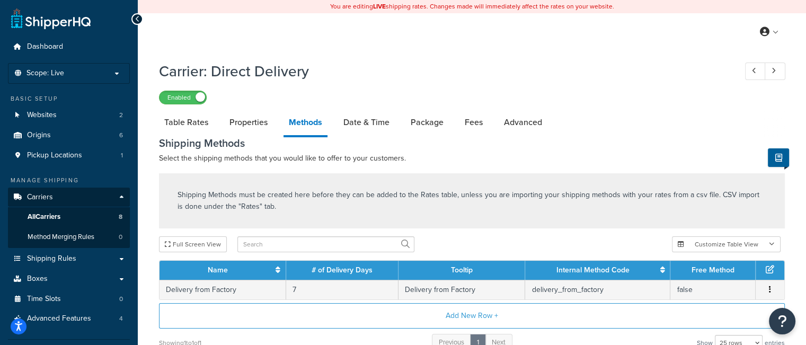
scroll to position [34, 0]
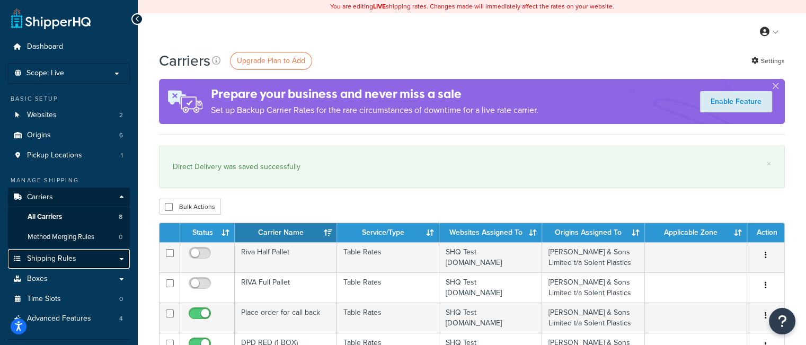
click at [60, 259] on span "Shipping Rules" at bounding box center [51, 258] width 49 height 9
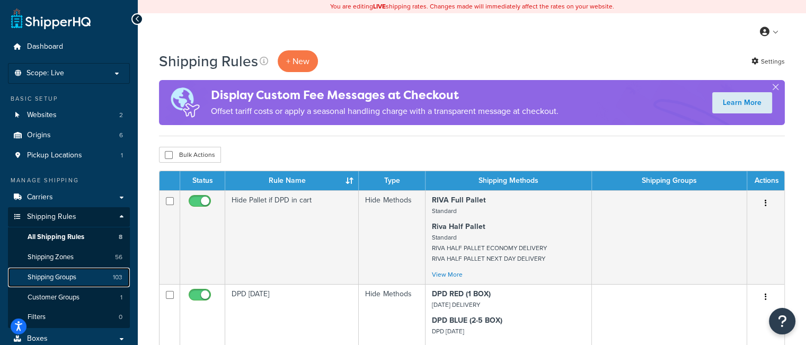
click at [57, 275] on span "Shipping Groups" at bounding box center [52, 277] width 49 height 9
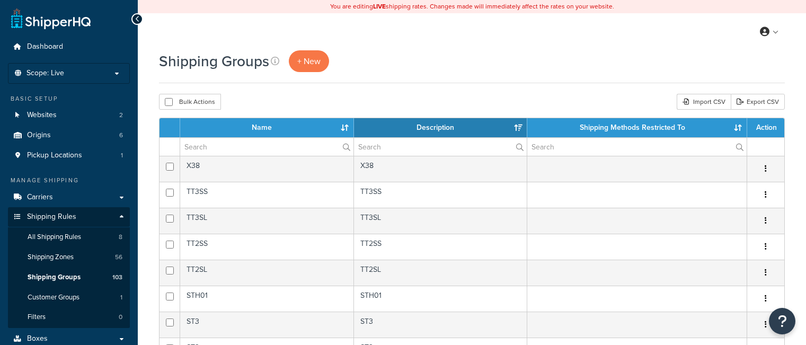
select select "15"
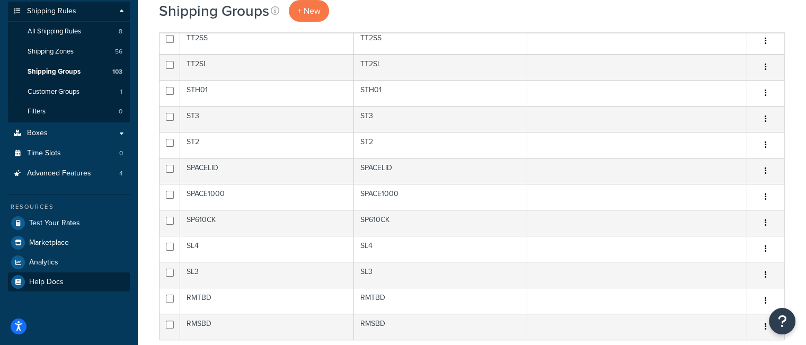
scroll to position [212, 0]
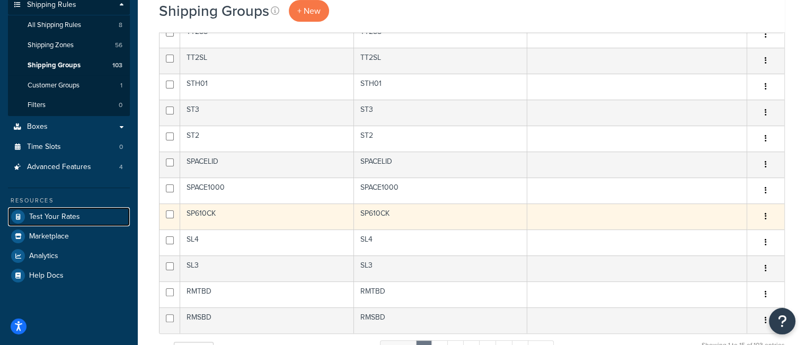
drag, startPoint x: 72, startPoint y: 217, endPoint x: 235, endPoint y: 202, distance: 163.9
click at [72, 217] on span "Test Your Rates" at bounding box center [54, 216] width 51 height 9
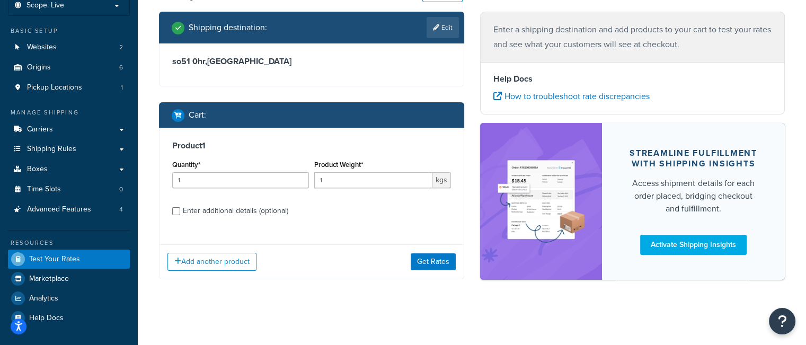
scroll to position [70, 0]
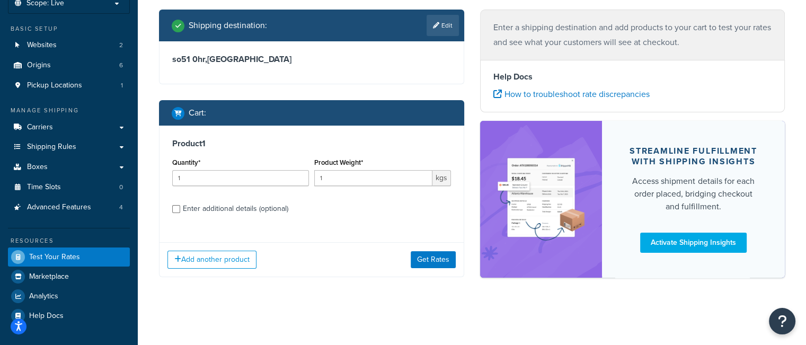
click at [226, 216] on div "Enter additional details (optional)" at bounding box center [235, 208] width 105 height 15
click at [180, 213] on input "Enter additional details (optional)" at bounding box center [176, 209] width 8 height 8
checkbox input "true"
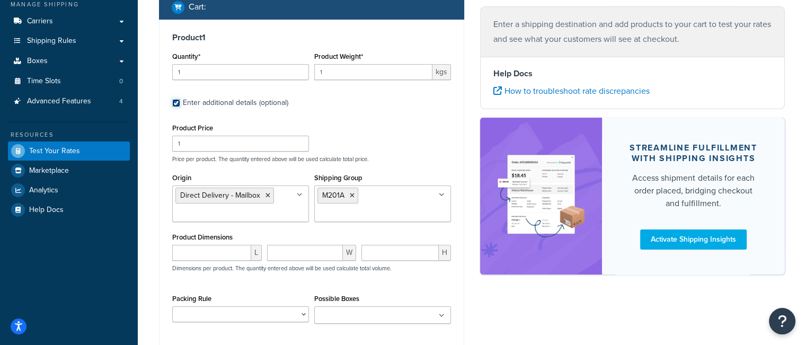
scroll to position [229, 0]
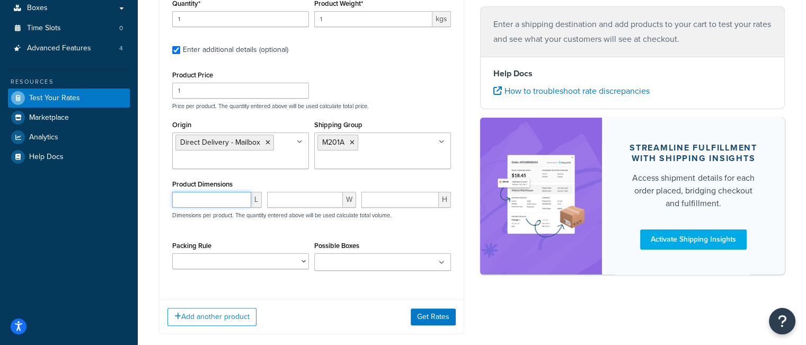
click at [203, 202] on input "number" at bounding box center [211, 200] width 79 height 16
type input "30"
type input "20"
type input "17"
click at [437, 315] on button "Get Rates" at bounding box center [433, 316] width 45 height 17
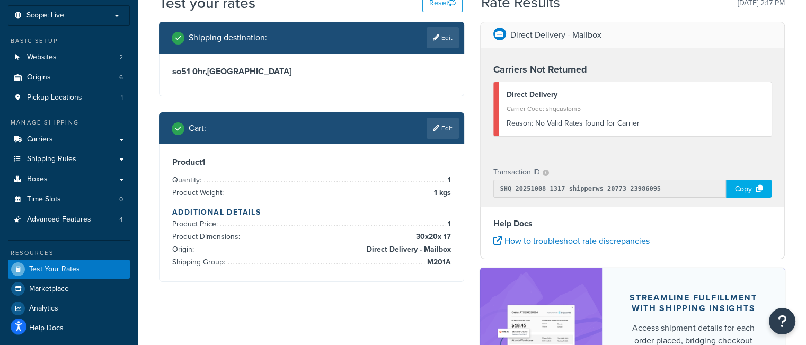
scroll to position [41, 0]
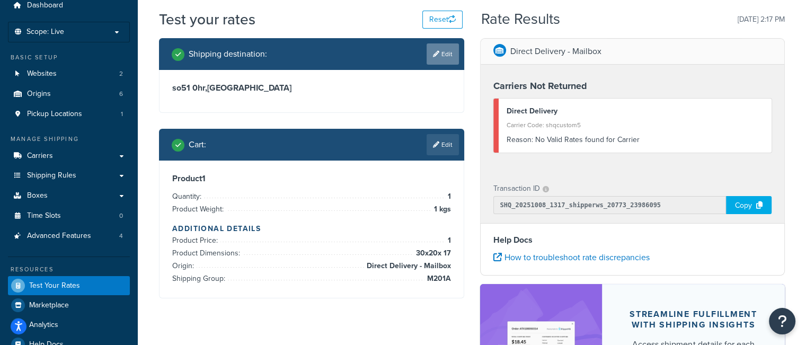
click at [440, 57] on link "Edit" at bounding box center [443, 53] width 32 height 21
select select "GB"
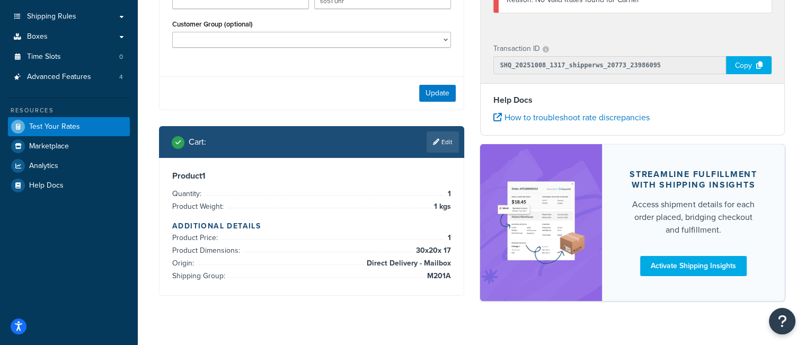
scroll to position [219, 0]
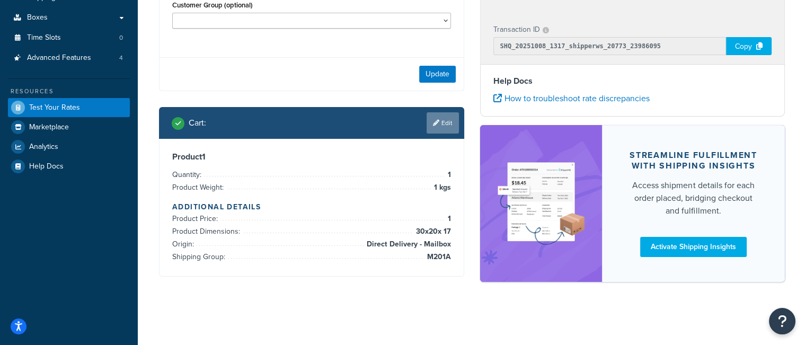
click at [437, 125] on icon at bounding box center [436, 123] width 6 height 6
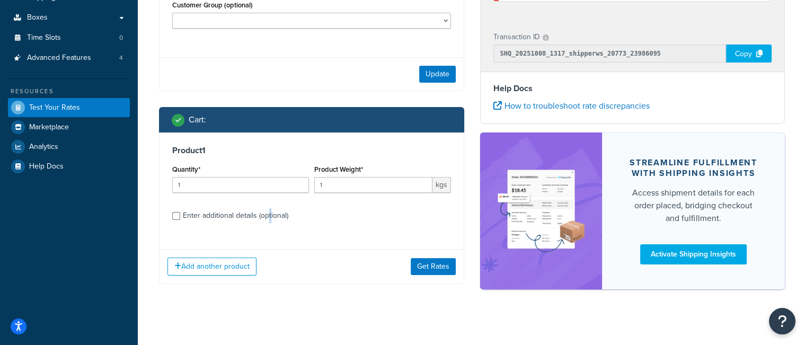
click at [270, 214] on div "Enter additional details (optional)" at bounding box center [235, 215] width 105 height 15
click at [220, 215] on div "Enter additional details (optional)" at bounding box center [235, 215] width 105 height 15
click at [180, 215] on input "Enter additional details (optional)" at bounding box center [176, 216] width 8 height 8
checkbox input "true"
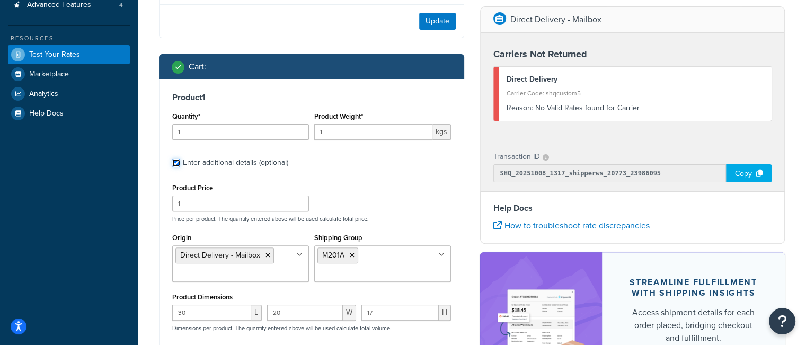
scroll to position [431, 0]
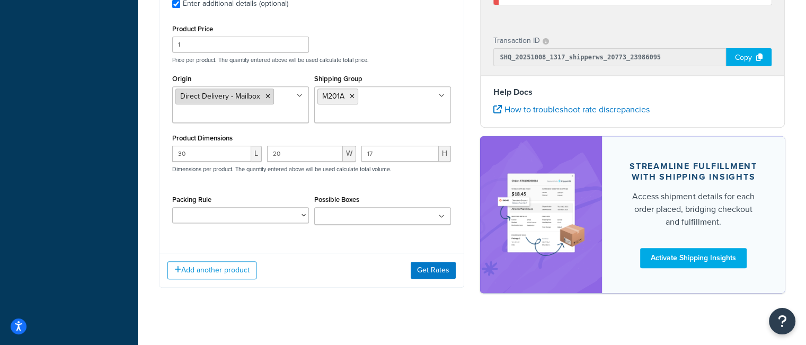
click at [265, 93] on icon at bounding box center [267, 96] width 5 height 6
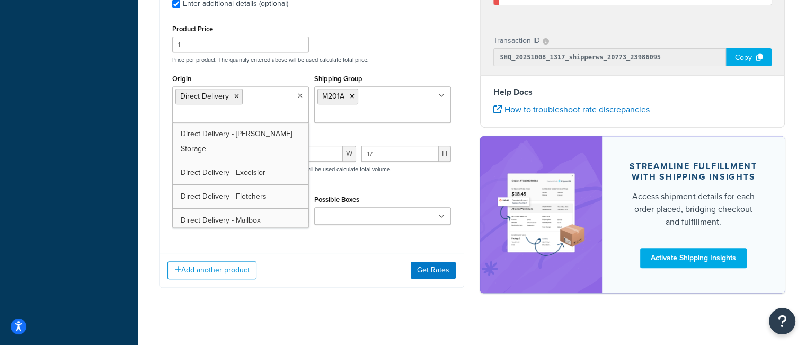
click at [411, 54] on div "Product Price 1 Price per product. The quantity entered above will be used calc…" at bounding box center [312, 43] width 284 height 42
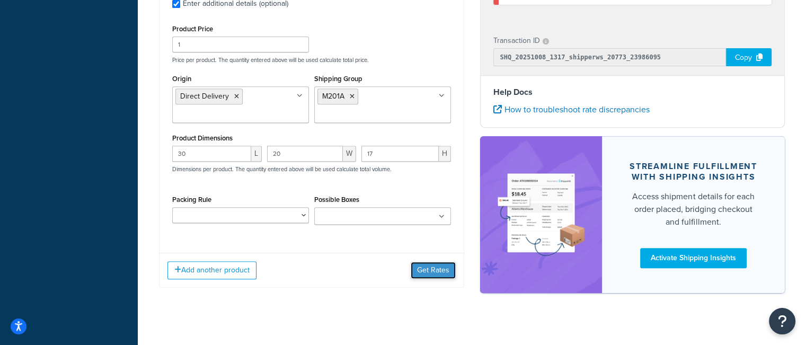
click at [423, 273] on button "Get Rates" at bounding box center [433, 270] width 45 height 17
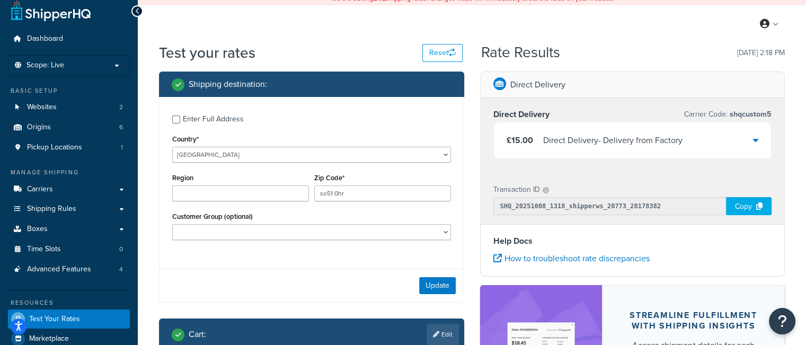
scroll to position [7, 0]
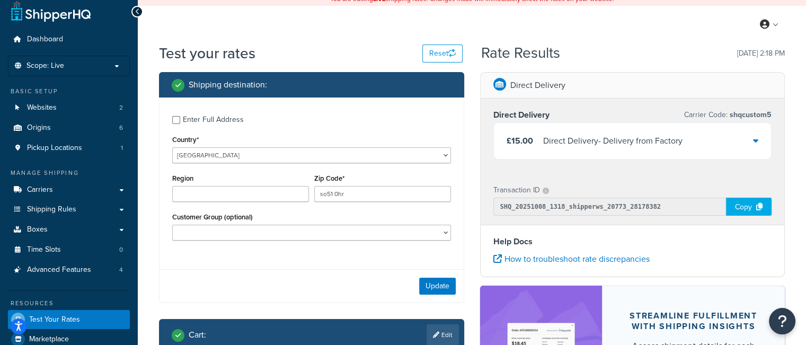
click at [569, 146] on div "Direct Delivery - Delivery from Factory" at bounding box center [612, 141] width 139 height 15
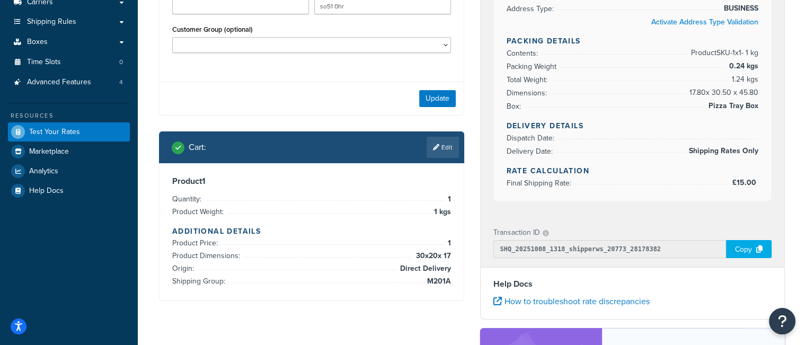
scroll to position [325, 0]
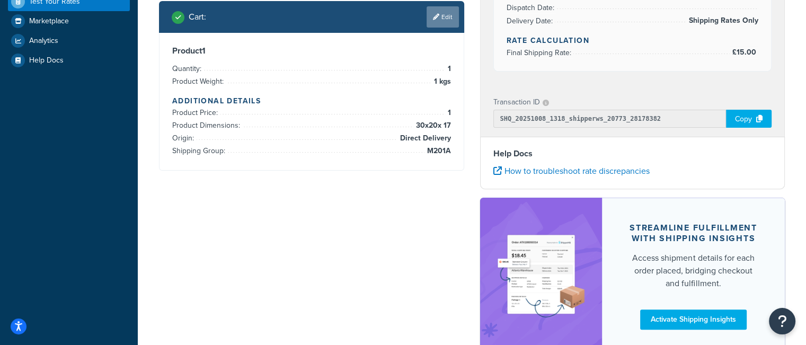
click at [440, 23] on link "Edit" at bounding box center [443, 16] width 32 height 21
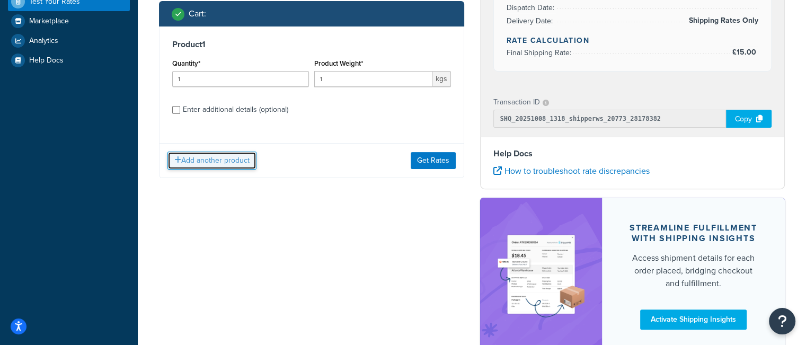
click at [203, 165] on button "Add another product" at bounding box center [211, 161] width 89 height 18
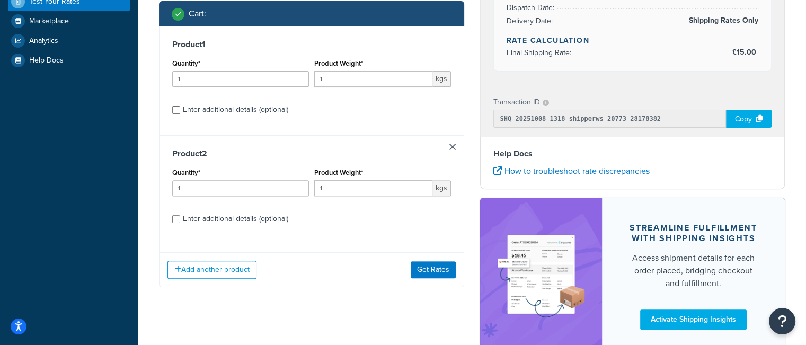
click at [239, 218] on div "Enter additional details (optional)" at bounding box center [235, 218] width 105 height 15
click at [180, 218] on input "Enter additional details (optional)" at bounding box center [176, 219] width 8 height 8
checkbox input "true"
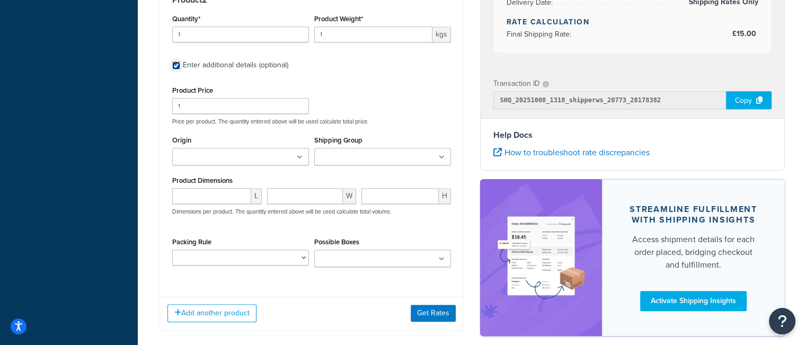
scroll to position [696, 0]
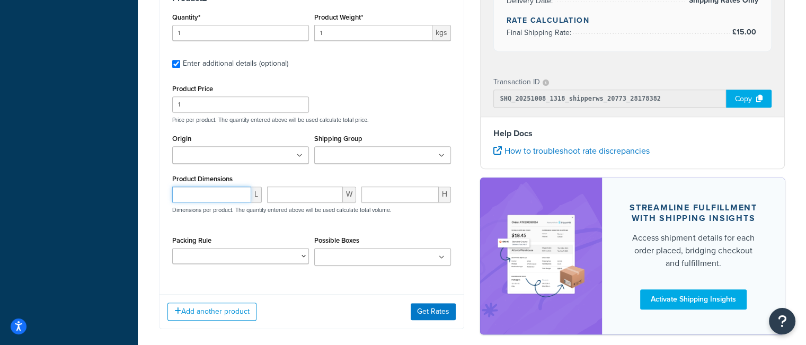
click at [212, 190] on input "number" at bounding box center [211, 195] width 79 height 16
type input "60"
type input "40"
type input "30"
click at [435, 310] on button "Get Rates" at bounding box center [433, 311] width 45 height 17
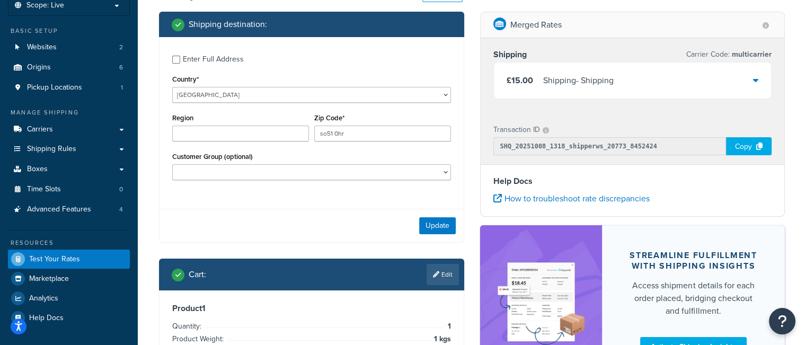
scroll to position [67, 0]
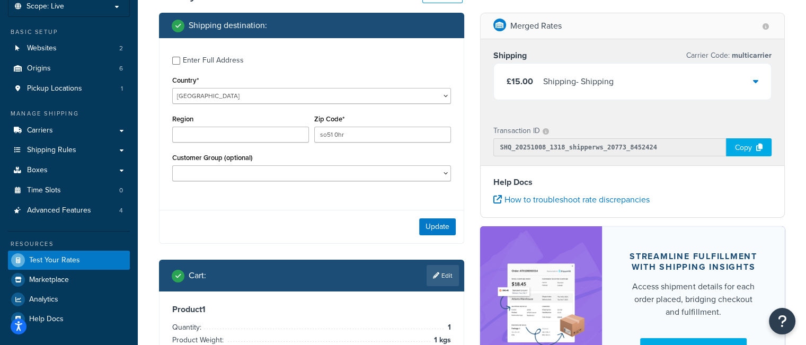
click at [630, 77] on div "£15.00 Shipping - Shipping" at bounding box center [633, 82] width 278 height 36
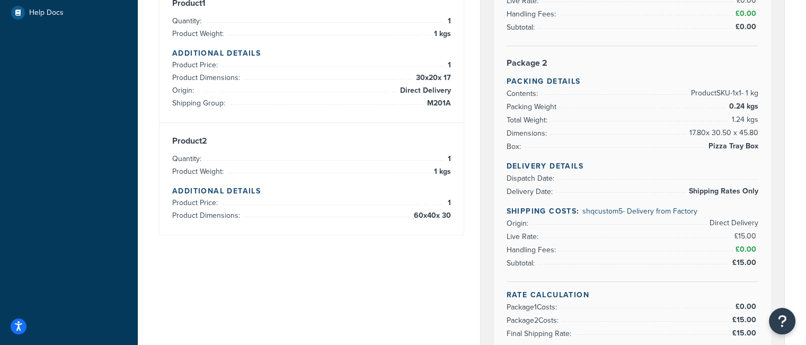
scroll to position [279, 0]
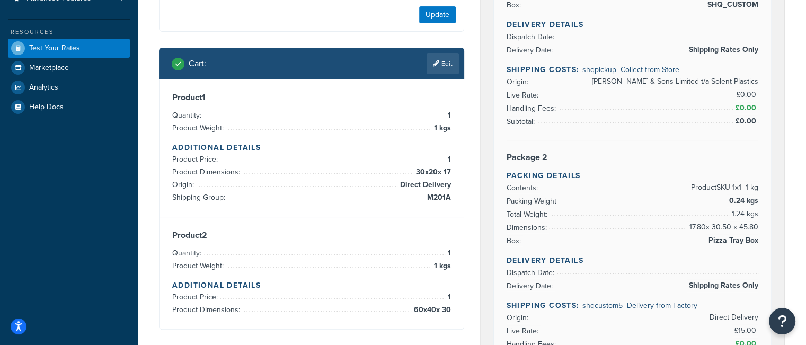
click at [445, 67] on link "Edit" at bounding box center [443, 63] width 32 height 21
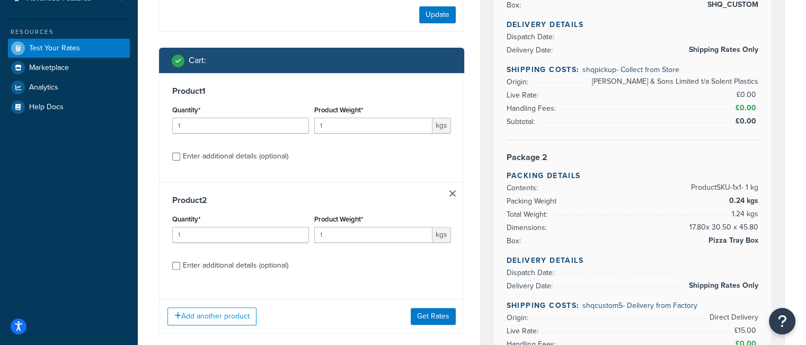
scroll to position [385, 0]
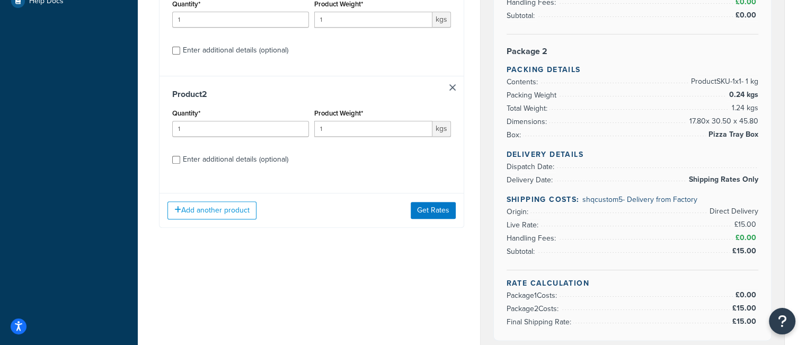
click at [229, 164] on div "Enter additional details (optional)" at bounding box center [235, 159] width 105 height 15
click at [180, 164] on input "Enter additional details (optional)" at bounding box center [176, 160] width 8 height 8
checkbox input "true"
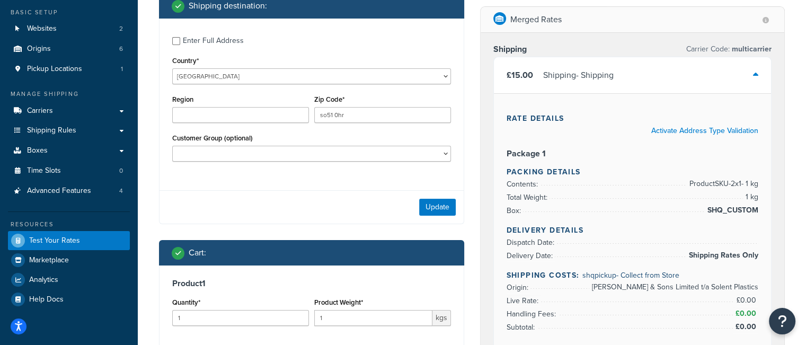
scroll to position [14, 0]
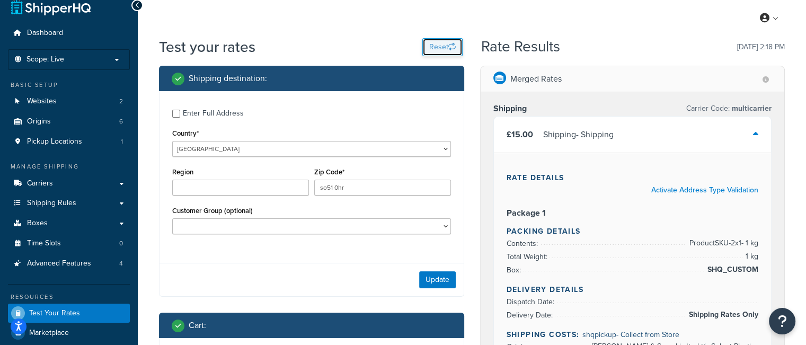
click at [432, 43] on button "Reset" at bounding box center [442, 47] width 40 height 18
select select "US"
type input "78759"
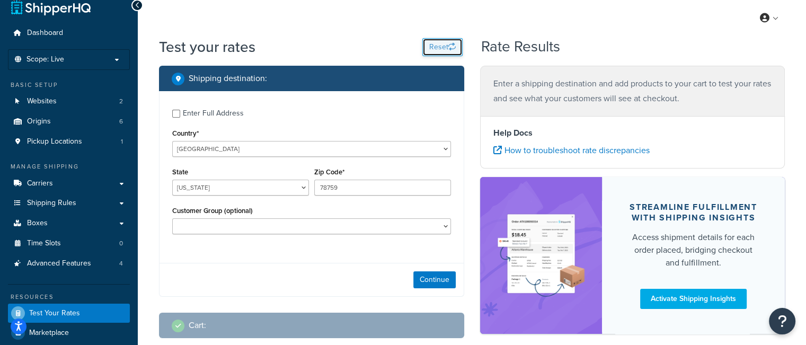
click at [444, 46] on button "Reset" at bounding box center [442, 47] width 40 height 18
select select "TX"
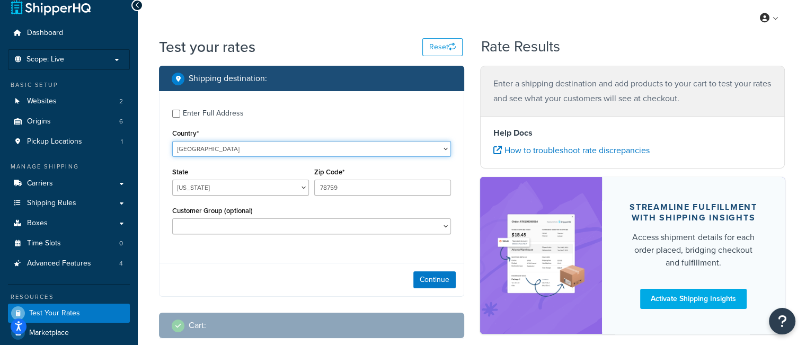
click at [229, 149] on select "United States United Kingdom Afghanistan Åland Islands Albania Algeria American…" at bounding box center [311, 149] width 279 height 16
select select "GB"
click at [172, 141] on select "United States United Kingdom Afghanistan Åland Islands Albania Algeria American…" at bounding box center [311, 149] width 279 height 16
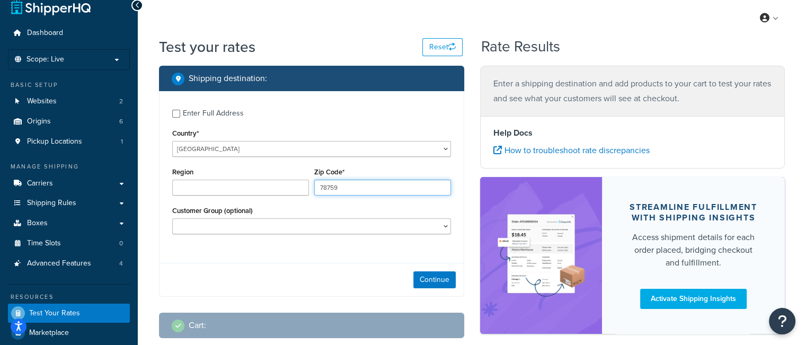
click at [357, 188] on input "78759" at bounding box center [382, 188] width 137 height 16
click at [357, 187] on input "78759" at bounding box center [382, 188] width 137 height 16
type input "st18 0rb"
click at [458, 165] on div "Enter Full Address Country* United States United Kingdom Afghanistan Åland Isla…" at bounding box center [312, 173] width 304 height 164
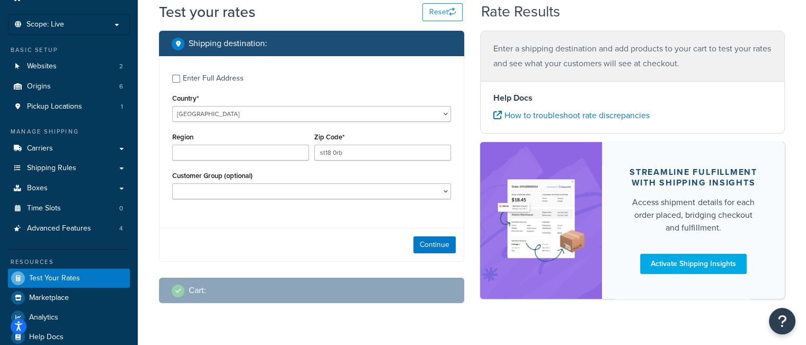
scroll to position [67, 0]
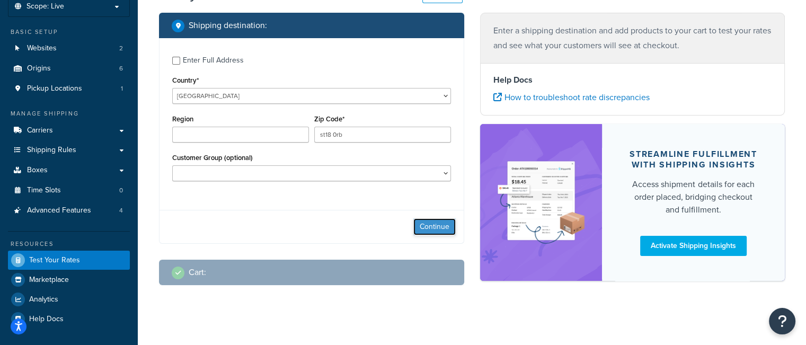
click at [446, 232] on button "Continue" at bounding box center [434, 226] width 42 height 17
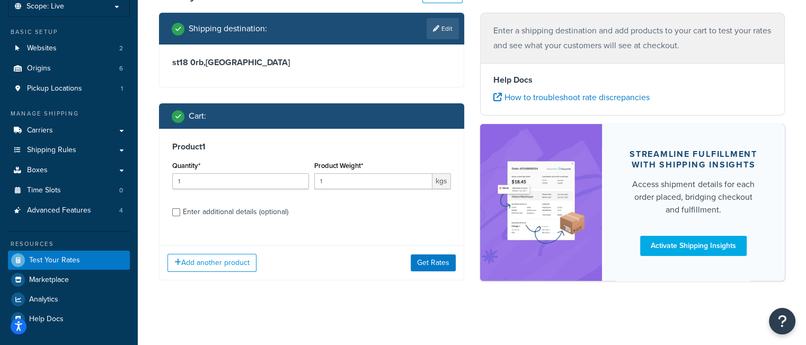
click at [258, 214] on div "Enter additional details (optional)" at bounding box center [235, 212] width 105 height 15
click at [180, 214] on input "Enter additional details (optional)" at bounding box center [176, 212] width 8 height 8
checkbox input "true"
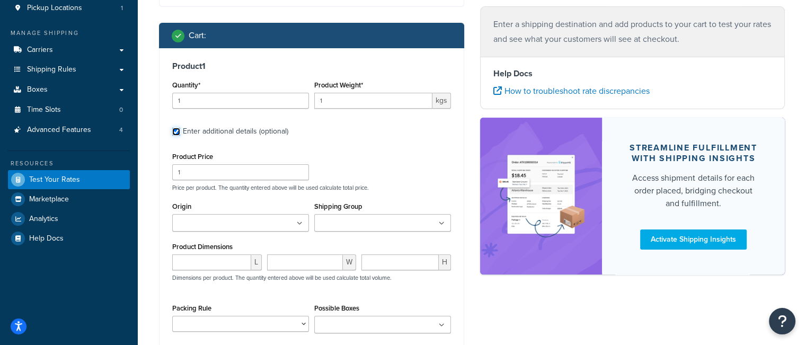
scroll to position [150, 0]
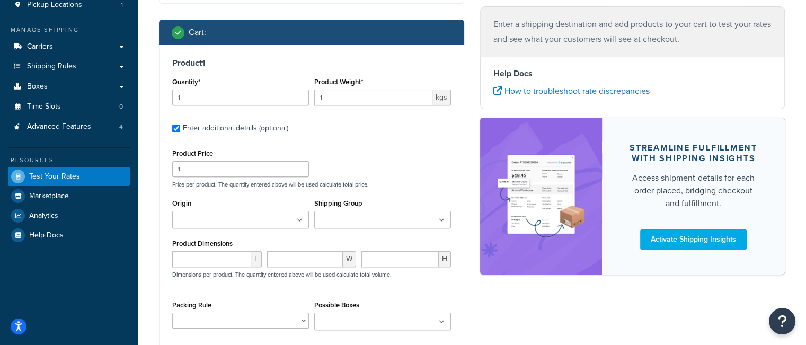
click at [254, 211] on div at bounding box center [240, 219] width 137 height 17
click at [259, 222] on input "Origin" at bounding box center [222, 221] width 94 height 12
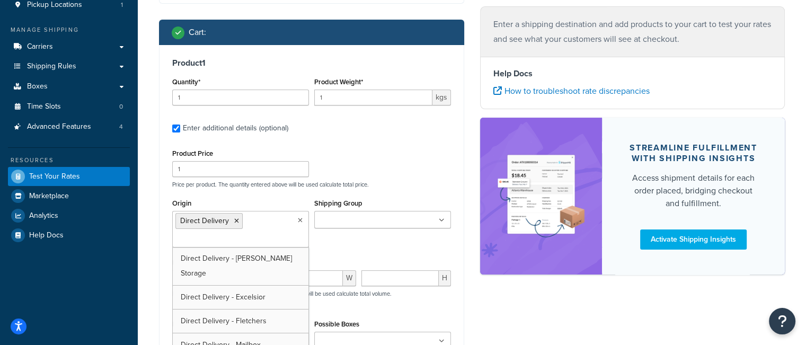
click at [437, 150] on div "Product Price 1 Price per product. The quantity entered above will be used calc…" at bounding box center [312, 167] width 284 height 42
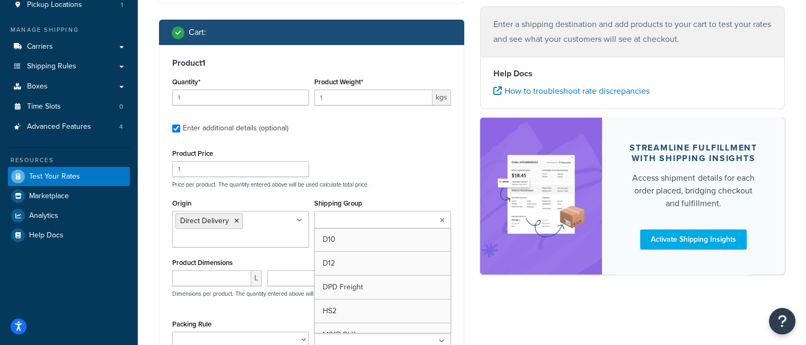
click at [355, 219] on input "Shipping Group" at bounding box center [364, 221] width 94 height 12
type input "m"
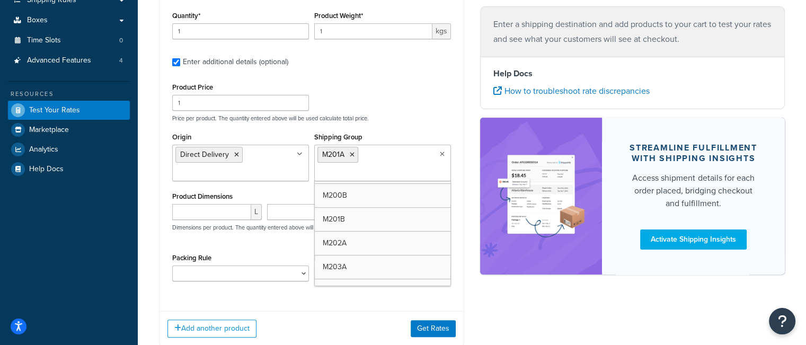
scroll to position [256, 0]
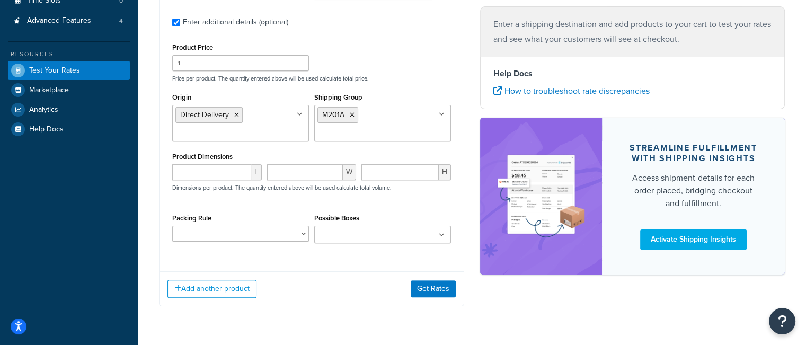
click at [309, 282] on div "Add another product Get Rates" at bounding box center [312, 288] width 304 height 34
click at [223, 176] on input "number" at bounding box center [211, 172] width 79 height 16
type input "30"
type input "40"
type input "30"
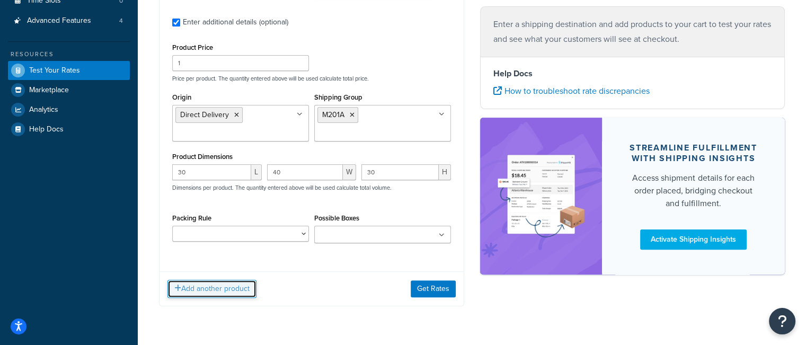
click at [209, 289] on button "Add another product" at bounding box center [211, 289] width 89 height 18
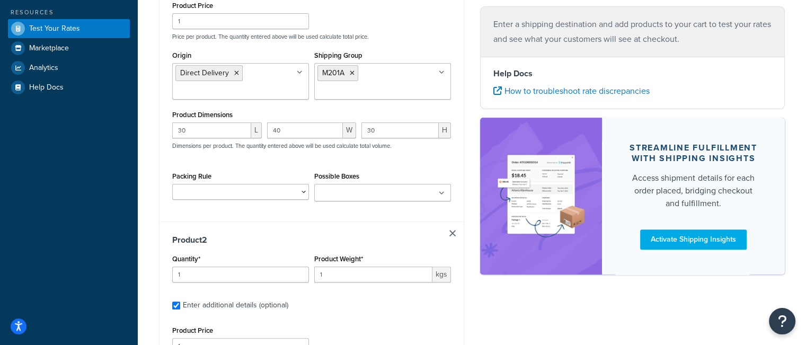
scroll to position [362, 0]
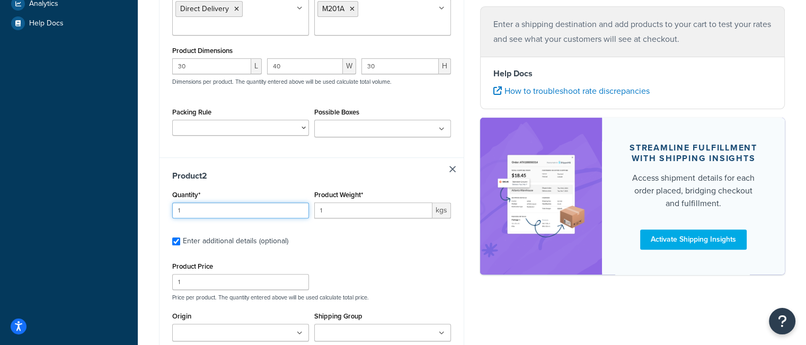
click at [210, 212] on input "1" at bounding box center [240, 210] width 137 height 16
click at [273, 184] on div "Product 2 Quantity* 1 Product Weight* 1 kgs Enter additional details (optional)…" at bounding box center [312, 310] width 304 height 306
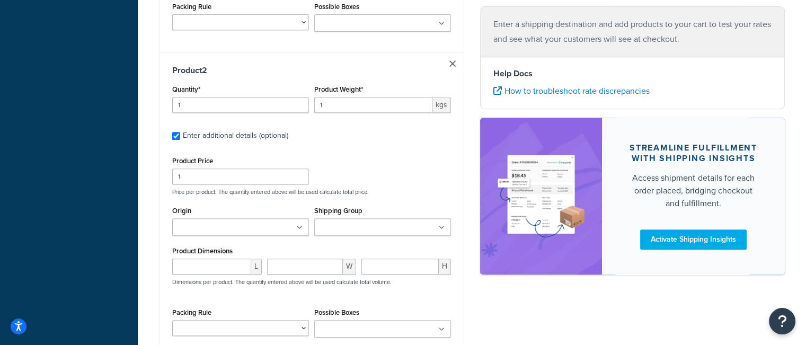
scroll to position [468, 0]
click at [223, 264] on input "number" at bounding box center [211, 266] width 79 height 16
type input "60"
type input "40"
type input "30"
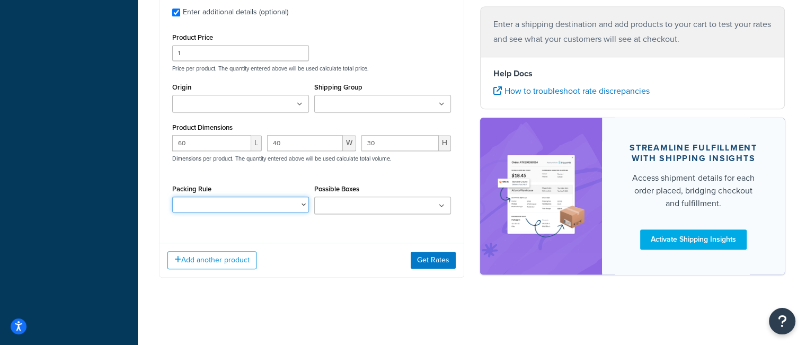
scroll to position [591, 0]
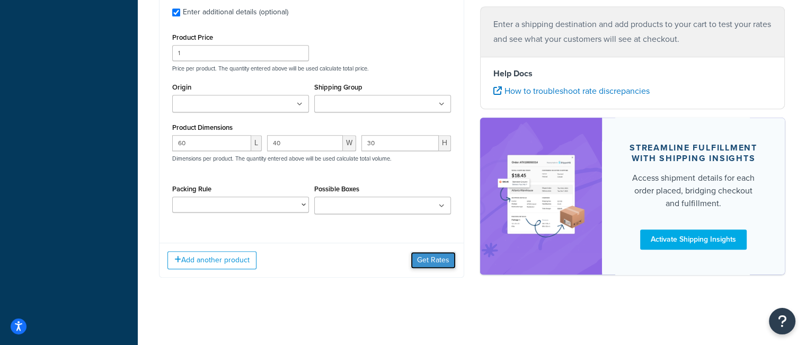
click at [431, 256] on button "Get Rates" at bounding box center [433, 260] width 45 height 17
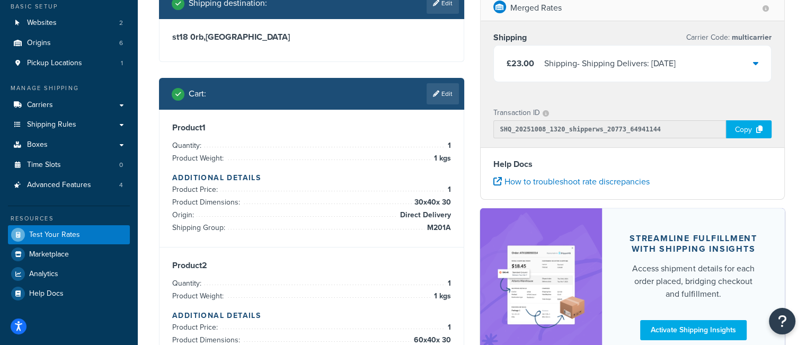
scroll to position [0, 0]
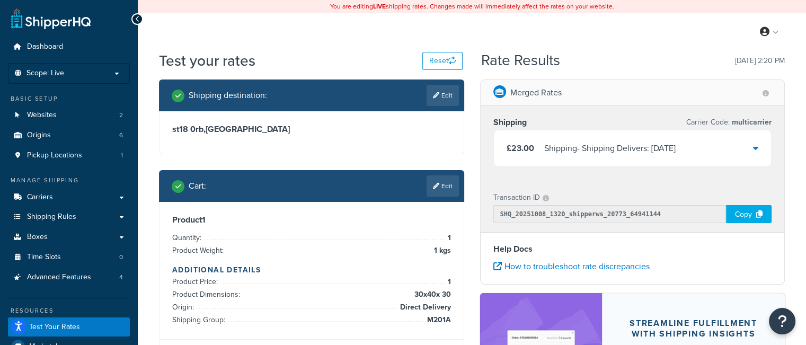
click at [572, 154] on div "Shipping - Shipping Delivers: Fri, 10 Oct" at bounding box center [609, 148] width 131 height 15
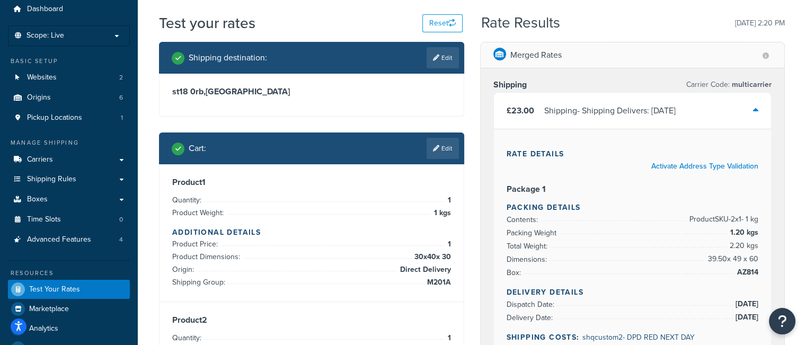
scroll to position [53, 0]
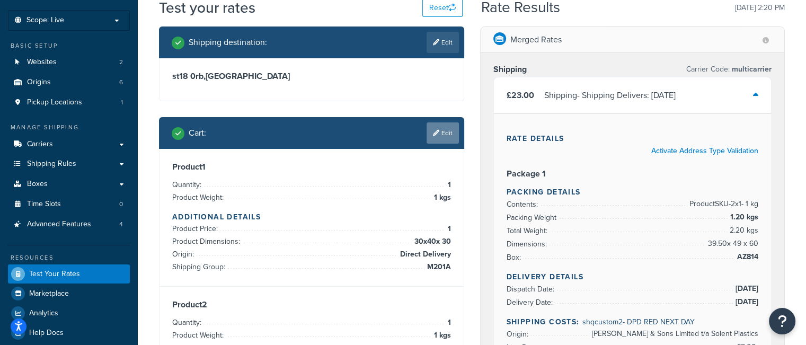
click at [445, 136] on link "Edit" at bounding box center [443, 132] width 32 height 21
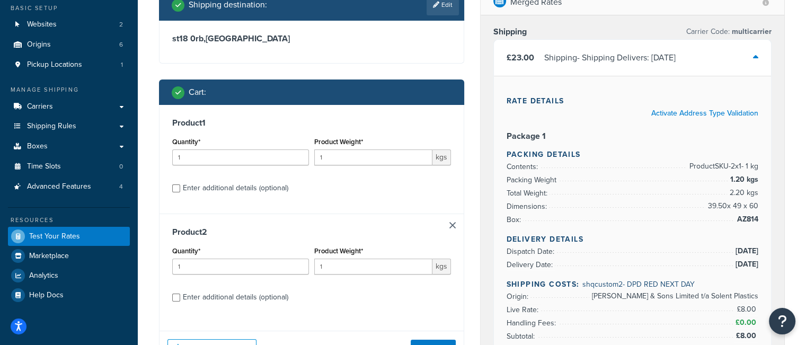
scroll to position [106, 0]
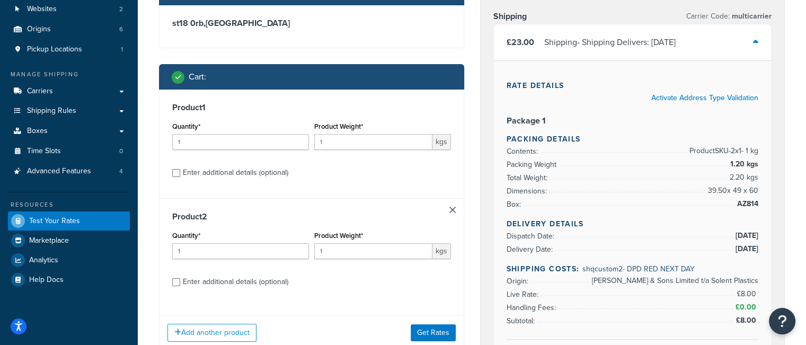
click at [454, 207] on link at bounding box center [452, 210] width 6 height 6
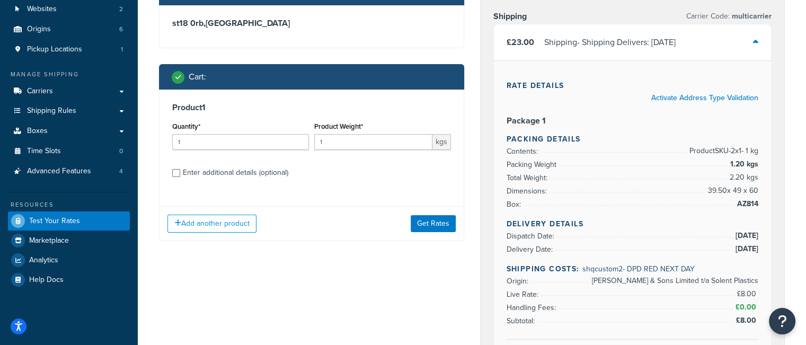
click at [238, 176] on div "Enter additional details (optional)" at bounding box center [235, 172] width 105 height 15
click at [180, 176] on input "Enter additional details (optional)" at bounding box center [176, 173] width 8 height 8
checkbox input "true"
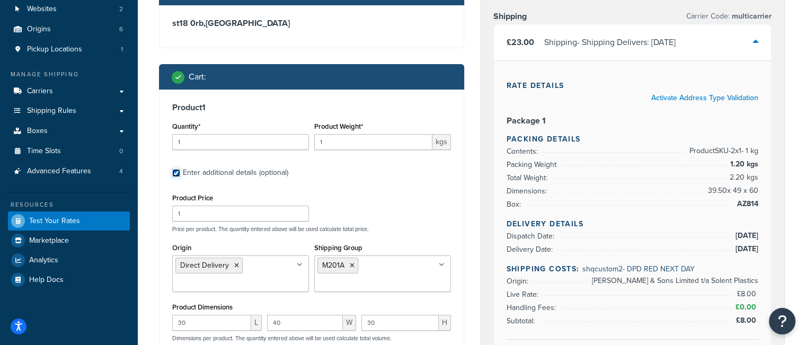
scroll to position [159, 0]
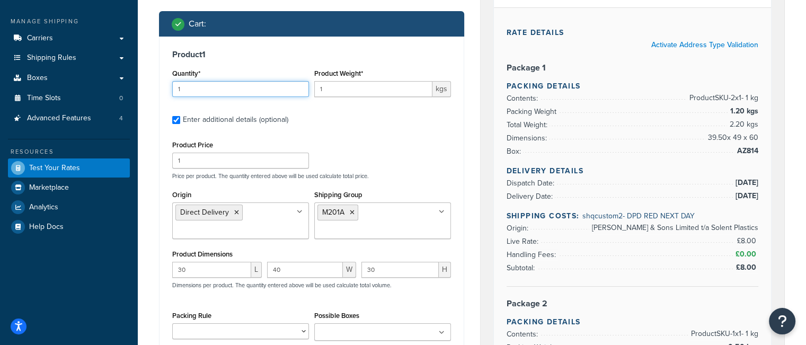
click at [208, 92] on input "1" at bounding box center [240, 89] width 137 height 16
drag, startPoint x: 206, startPoint y: 91, endPoint x: 197, endPoint y: 103, distance: 15.1
click at [199, 103] on div "Quantity* 1" at bounding box center [241, 85] width 142 height 39
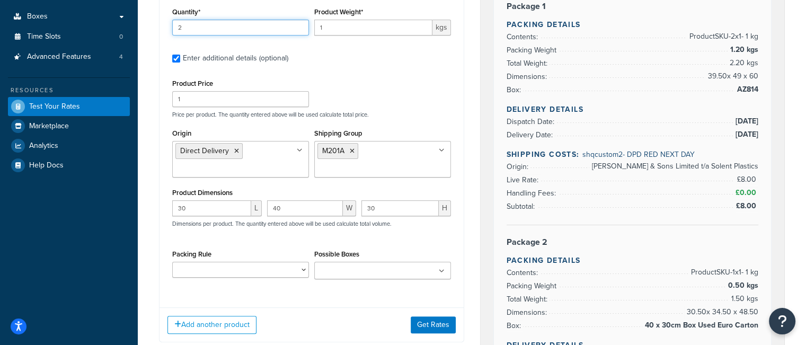
scroll to position [265, 0]
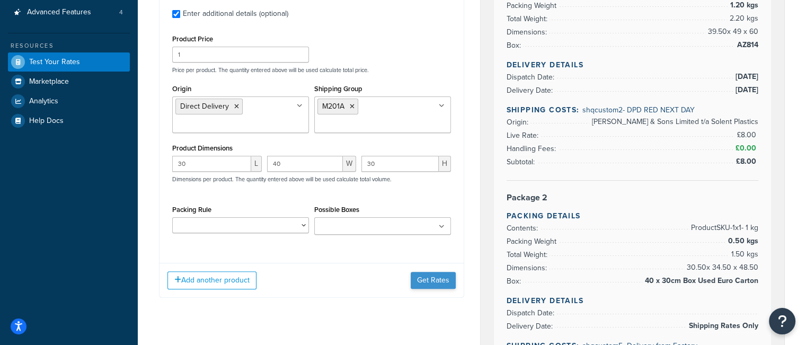
type input "2"
click at [437, 282] on button "Get Rates" at bounding box center [433, 280] width 45 height 17
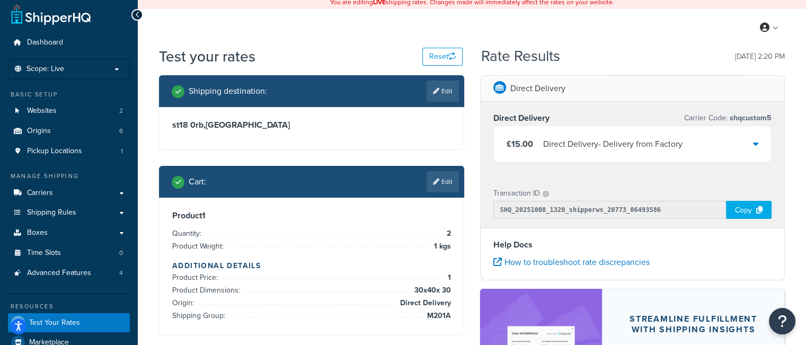
scroll to position [0, 0]
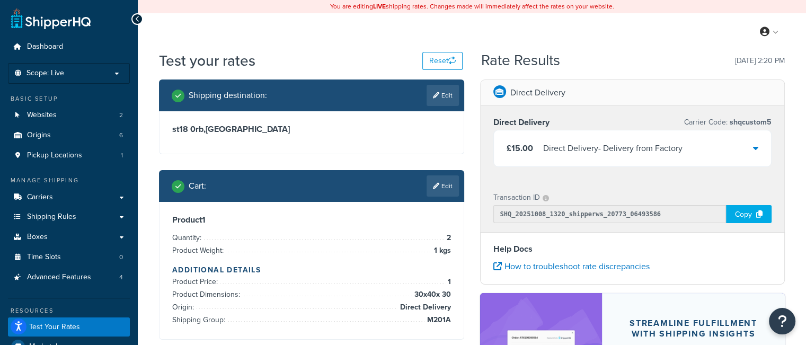
click at [625, 149] on div "Direct Delivery - Delivery from Factory" at bounding box center [612, 148] width 139 height 15
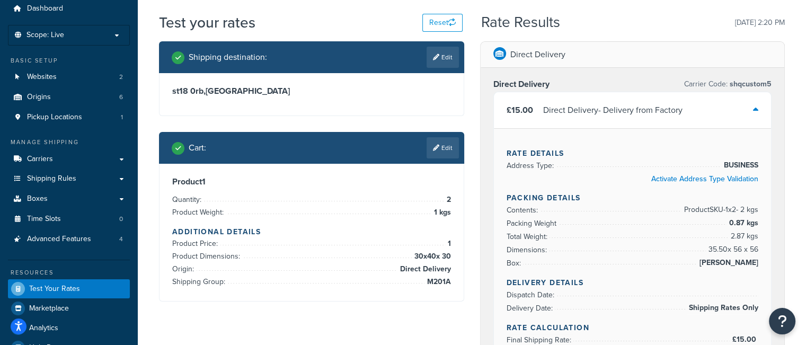
scroll to position [106, 0]
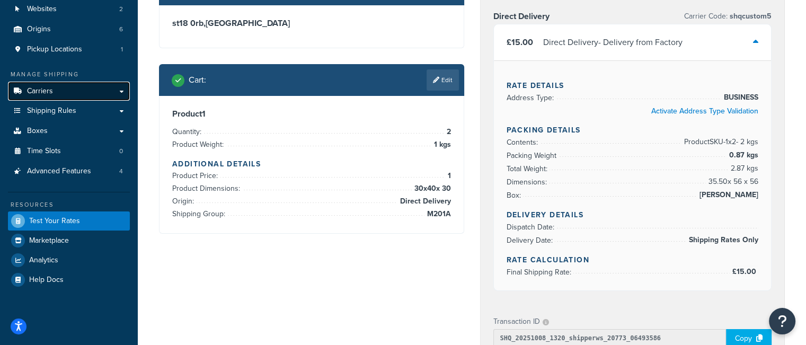
click at [70, 91] on link "Carriers" at bounding box center [69, 92] width 122 height 20
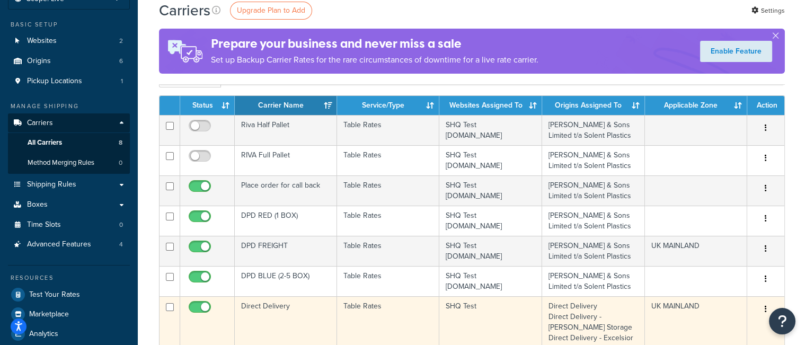
scroll to position [106, 0]
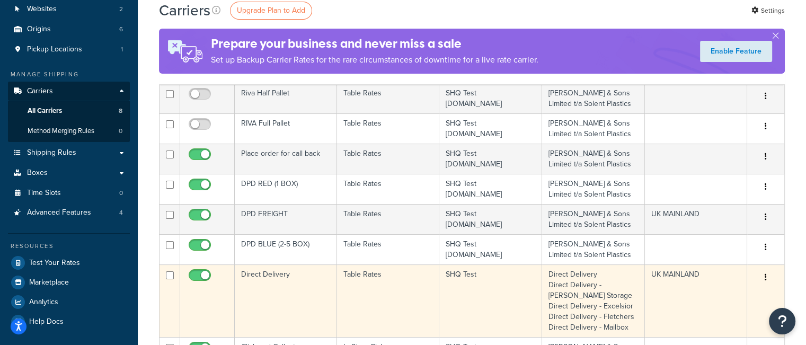
click at [447, 284] on td "SHQ Test" at bounding box center [490, 300] width 103 height 73
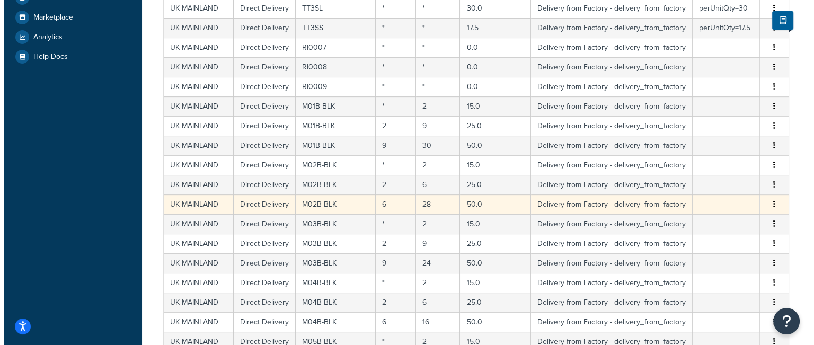
scroll to position [477, 0]
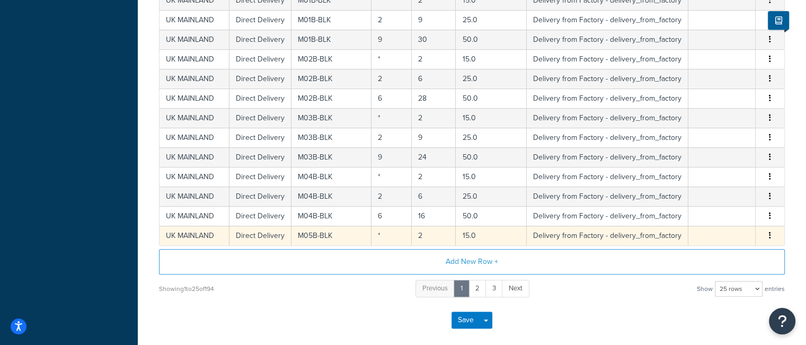
click at [336, 231] on td "M05B-BLK" at bounding box center [331, 236] width 80 height 20
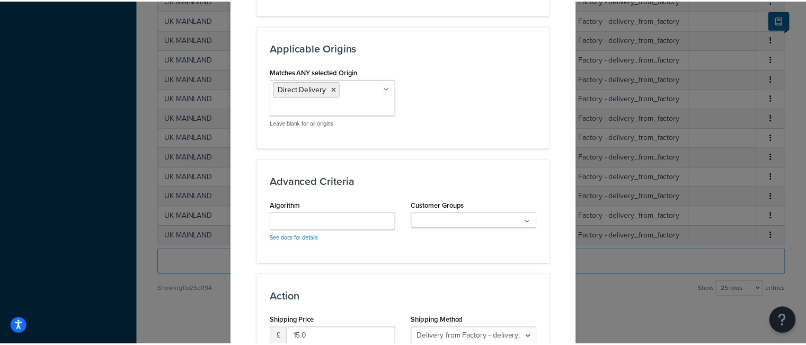
scroll to position [903, 0]
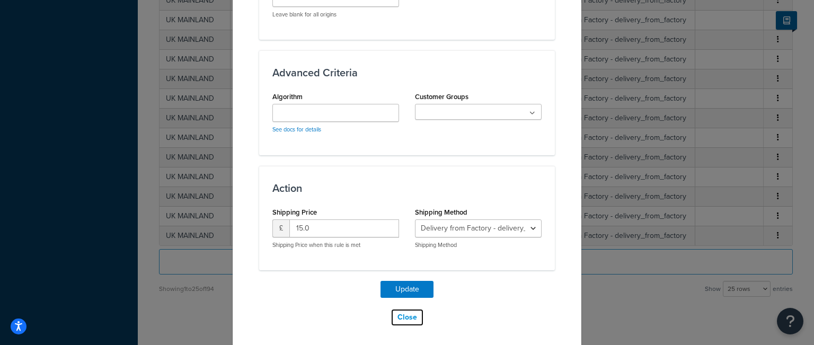
click at [396, 317] on button "Close" at bounding box center [407, 317] width 33 height 18
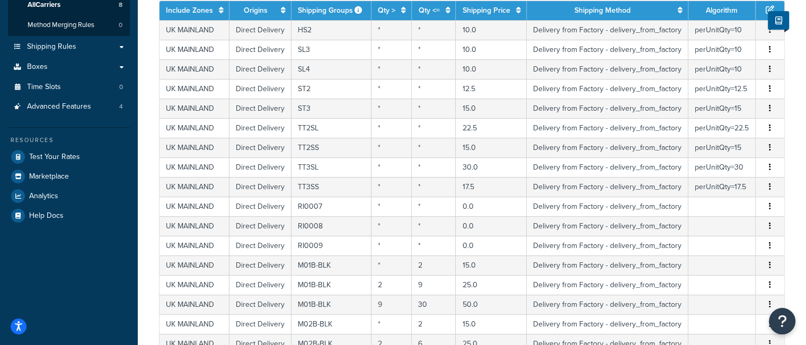
scroll to position [524, 0]
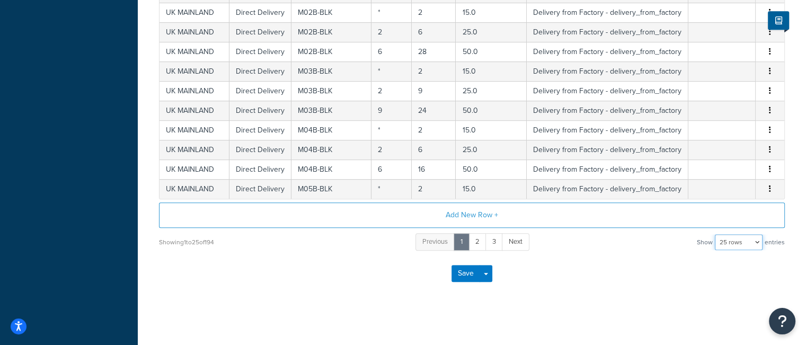
click at [750, 241] on select "10 rows 15 rows 25 rows 50 rows 100 rows 1000 rows" at bounding box center [739, 242] width 48 height 16
select select "1000"
click at [715, 234] on select "10 rows 15 rows 25 rows 50 rows 100 rows 1000 rows" at bounding box center [739, 242] width 48 height 16
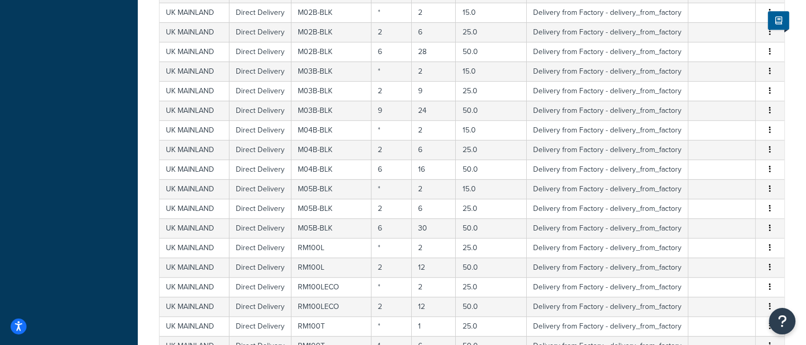
scroll to position [3809, 0]
